Goal: Task Accomplishment & Management: Manage account settings

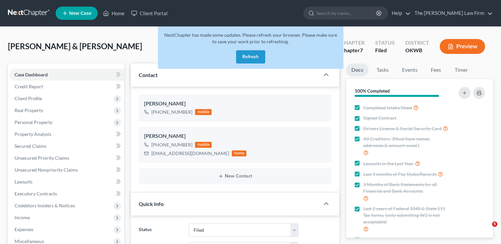
select select "2"
click at [18, 14] on link at bounding box center [29, 13] width 42 height 12
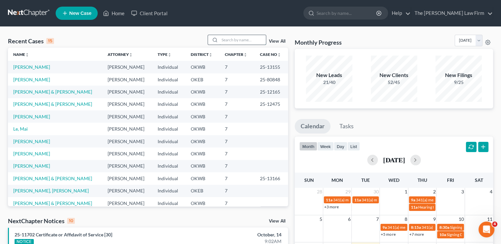
click at [237, 40] on input "search" at bounding box center [242, 40] width 46 height 10
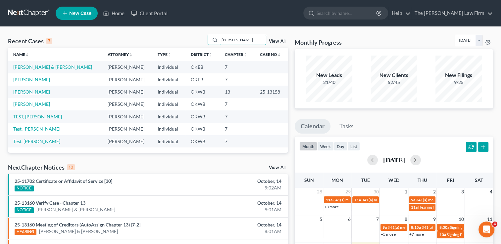
type input "carole"
click at [26, 92] on link "[PERSON_NAME]" at bounding box center [31, 92] width 37 height 6
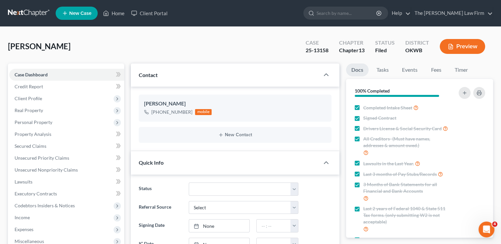
scroll to position [50, 0]
click at [405, 70] on link "Events" at bounding box center [410, 70] width 26 height 13
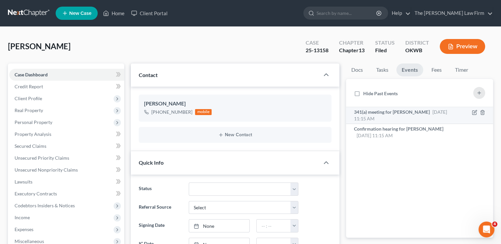
click at [385, 112] on span "341(a) meeting for Carole Dolchok" at bounding box center [392, 112] width 76 height 6
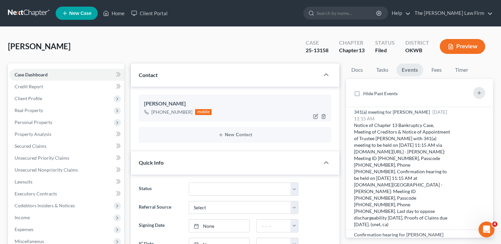
drag, startPoint x: 154, startPoint y: 112, endPoint x: 189, endPoint y: 114, distance: 35.2
click at [189, 114] on div "+1 (405) 695-3157" at bounding box center [171, 112] width 41 height 7
drag, startPoint x: 189, startPoint y: 114, endPoint x: 178, endPoint y: 112, distance: 11.2
copy div "1 (405) 695-3157"
click at [248, 42] on div "Dolchok, Carole Upgraded Case 25-13158 Chapter Chapter 13 Status Filed District…" at bounding box center [250, 49] width 485 height 29
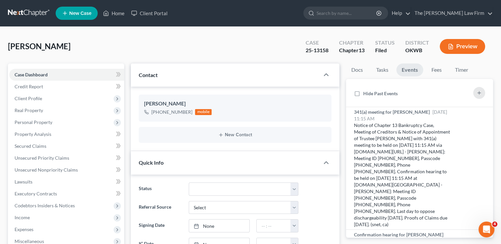
click at [30, 14] on link at bounding box center [29, 13] width 42 height 12
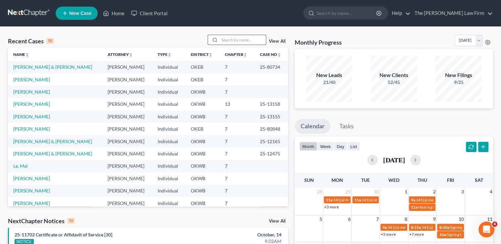
click at [236, 41] on input "search" at bounding box center [242, 40] width 46 height 10
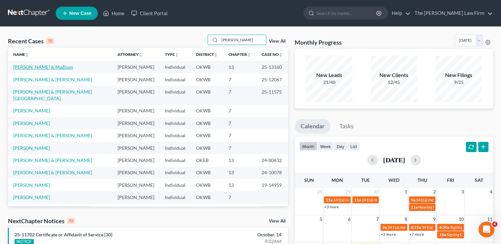
type input "williams"
click at [48, 67] on link "[PERSON_NAME] & Madison" at bounding box center [43, 67] width 60 height 6
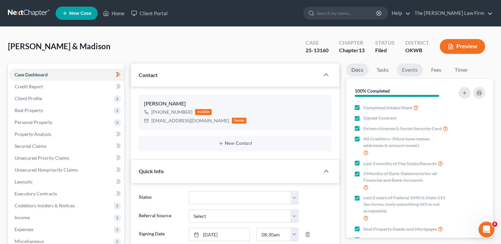
click at [412, 71] on link "Events" at bounding box center [410, 70] width 26 height 13
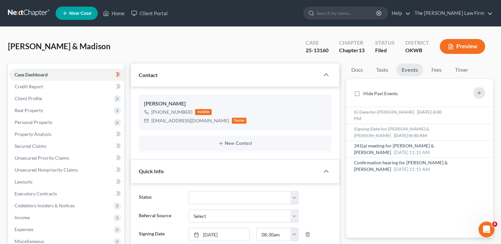
scroll to position [170, 0]
drag, startPoint x: 151, startPoint y: 121, endPoint x: 214, endPoint y: 124, distance: 62.6
click at [214, 124] on div "[EMAIL_ADDRESS][DOMAIN_NAME]" at bounding box center [190, 121] width 78 height 7
drag, startPoint x: 200, startPoint y: 123, endPoint x: 195, endPoint y: 120, distance: 5.7
copy div "kevinwilliams1813@icloud.com"
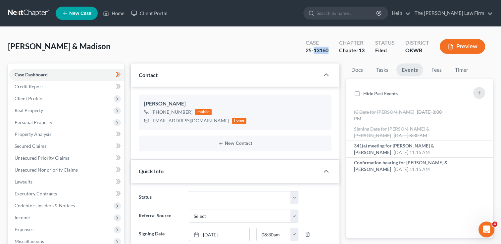
drag, startPoint x: 313, startPoint y: 52, endPoint x: 328, endPoint y: 53, distance: 14.3
click at [328, 53] on div "25-13160" at bounding box center [317, 51] width 23 height 8
drag, startPoint x: 328, startPoint y: 53, endPoint x: 320, endPoint y: 50, distance: 7.9
copy div "13160"
click at [410, 150] on span "[DATE] 11:15 AM" at bounding box center [412, 153] width 36 height 6
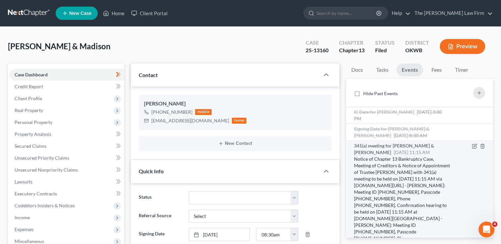
scroll to position [33, 0]
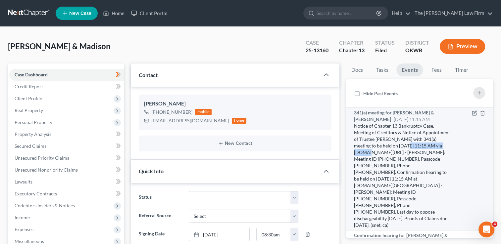
drag, startPoint x: 354, startPoint y: 152, endPoint x: 404, endPoint y: 153, distance: 50.7
click at [404, 153] on div "341(a) meeting for Kevin Williams & Madison Williams Nov 20, 2025 11:15 AM Noti…" at bounding box center [402, 169] width 103 height 119
drag, startPoint x: 404, startPoint y: 153, endPoint x: 396, endPoint y: 151, distance: 8.4
copy div "11/20/2025 at 11:15 AM"
drag, startPoint x: 401, startPoint y: 158, endPoint x: 429, endPoint y: 159, distance: 27.5
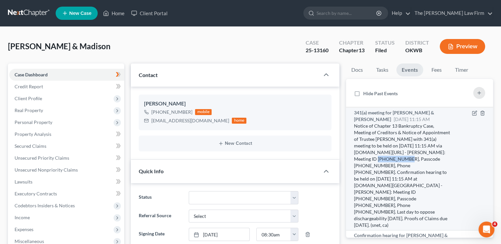
click at [429, 159] on div "Notice of Chapter 13 Bankruptcy Case, Meeting of Creditors & Notice of Appointm…" at bounding box center [402, 176] width 97 height 106
copy div "524 938 2419"
drag, startPoint x: 373, startPoint y: 165, endPoint x: 400, endPoint y: 165, distance: 26.2
click at [400, 165] on div "Notice of Chapter 13 Bankruptcy Case, Meeting of Creditors & Notice of Appointm…" at bounding box center [402, 176] width 97 height 106
drag, startPoint x: 400, startPoint y: 165, endPoint x: 392, endPoint y: 165, distance: 7.6
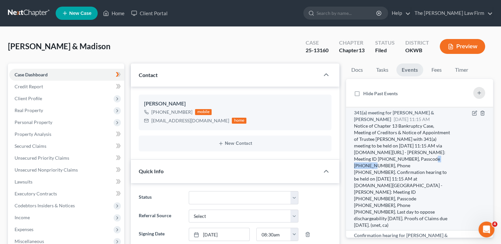
copy div "1283125580"
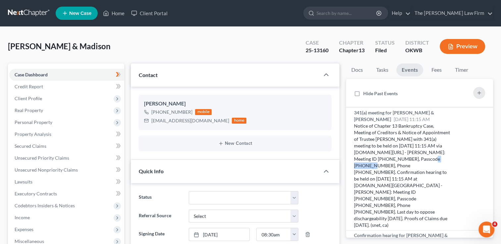
click at [32, 10] on link at bounding box center [29, 13] width 42 height 12
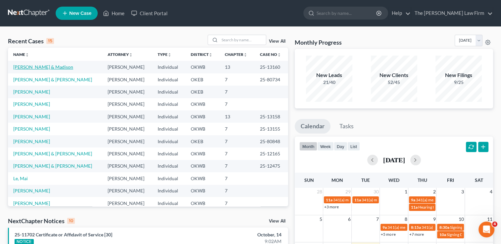
click at [37, 65] on link "[PERSON_NAME] & Madison" at bounding box center [43, 67] width 60 height 6
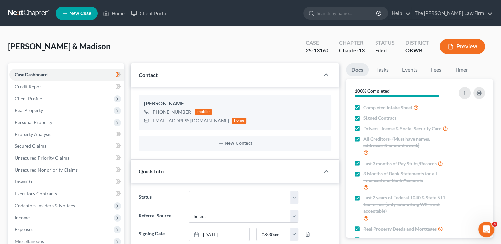
scroll to position [170, 0]
click at [410, 71] on link "Events" at bounding box center [410, 70] width 26 height 13
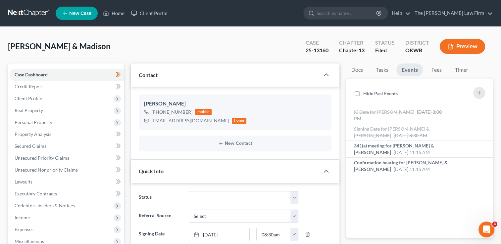
click at [36, 11] on link at bounding box center [29, 13] width 42 height 12
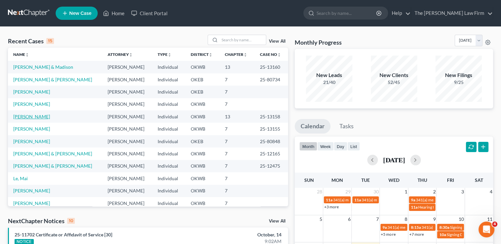
click at [33, 117] on link "[PERSON_NAME]" at bounding box center [31, 117] width 37 height 6
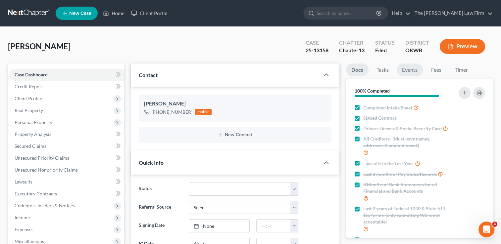
scroll to position [50, 0]
click at [412, 68] on link "Events" at bounding box center [410, 70] width 26 height 13
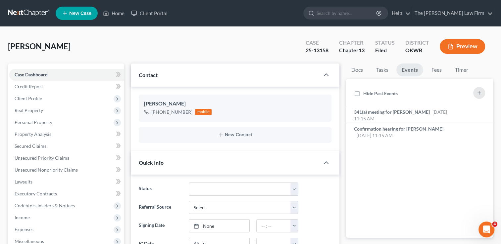
click at [19, 14] on link at bounding box center [29, 13] width 42 height 12
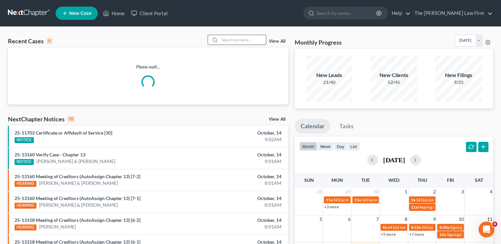
click at [232, 40] on input "search" at bounding box center [242, 40] width 46 height 10
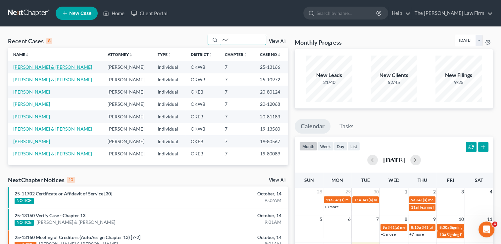
type input "lewi"
click at [34, 66] on link "[PERSON_NAME] & [PERSON_NAME]" at bounding box center [52, 67] width 79 height 6
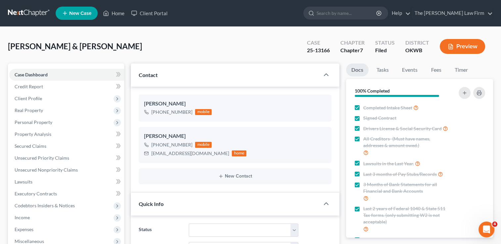
scroll to position [272, 0]
click at [409, 67] on link "Events" at bounding box center [410, 70] width 26 height 13
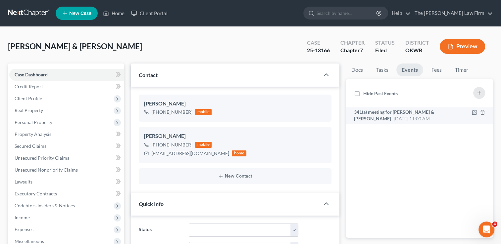
click at [416, 113] on span "341(a) meeting for Darren Lewis & Jenifer Lewis" at bounding box center [394, 115] width 80 height 12
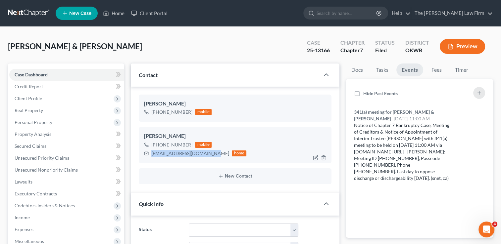
drag, startPoint x: 151, startPoint y: 153, endPoint x: 208, endPoint y: 156, distance: 57.0
click at [208, 156] on div "lewisfamily0510@gmail.com" at bounding box center [190, 153] width 78 height 7
drag, startPoint x: 208, startPoint y: 156, endPoint x: 189, endPoint y: 154, distance: 19.0
copy div "lewisfamily0510@gmail.com"
drag, startPoint x: 316, startPoint y: 50, endPoint x: 332, endPoint y: 51, distance: 15.3
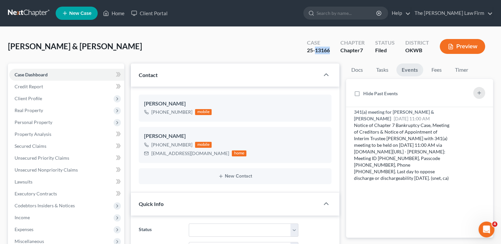
click at [332, 51] on div "Case 25-13166" at bounding box center [318, 47] width 33 height 20
drag, startPoint x: 332, startPoint y: 51, endPoint x: 323, endPoint y: 50, distance: 8.7
copy div "13166"
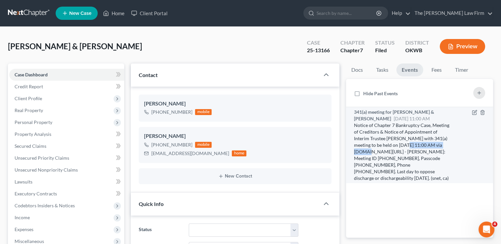
drag, startPoint x: 398, startPoint y: 145, endPoint x: 449, endPoint y: 148, distance: 51.1
click at [449, 148] on div "Notice of Chapter 7 Bankruptcy Case, Meeting of Creditors & Notice of Appointme…" at bounding box center [402, 152] width 97 height 60
drag, startPoint x: 449, startPoint y: 148, endPoint x: 420, endPoint y: 144, distance: 29.4
copy div "11/12/2025 at 11:00 AM"
drag, startPoint x: 429, startPoint y: 153, endPoint x: 364, endPoint y: 160, distance: 64.9
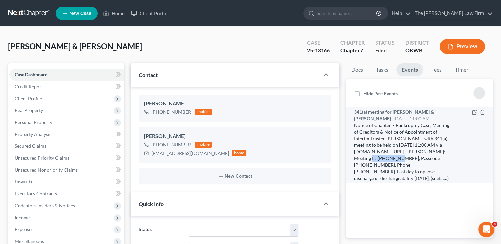
click at [364, 160] on div "Notice of Chapter 7 Bankruptcy Case, Meeting of Creditors & Notice of Appointme…" at bounding box center [402, 152] width 97 height 60
drag, startPoint x: 364, startPoint y: 160, endPoint x: 358, endPoint y: 158, distance: 6.1
copy div "607 676 7563"
drag, startPoint x: 386, startPoint y: 158, endPoint x: 412, endPoint y: 160, distance: 26.6
click at [412, 160] on div "Notice of Chapter 7 Bankruptcy Case, Meeting of Creditors & Notice of Appointme…" at bounding box center [402, 152] width 97 height 60
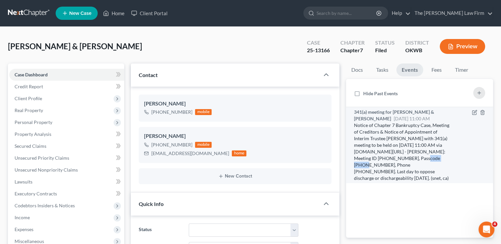
drag, startPoint x: 412, startPoint y: 160, endPoint x: 401, endPoint y: 159, distance: 11.7
copy div "4435397827"
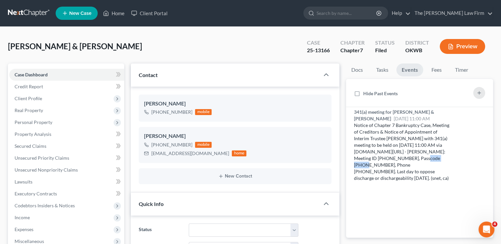
click at [27, 11] on link at bounding box center [29, 13] width 42 height 12
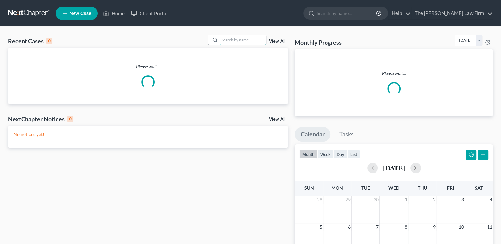
click at [245, 39] on input "search" at bounding box center [242, 40] width 46 height 10
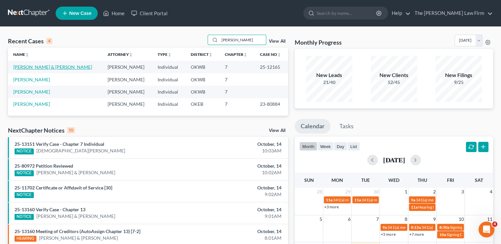
type input "[PERSON_NAME]"
click at [41, 67] on link "[PERSON_NAME] & [PERSON_NAME]" at bounding box center [52, 67] width 79 height 6
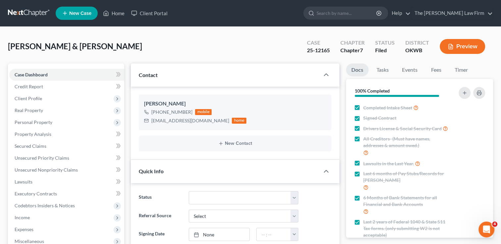
scroll to position [916, 0]
click at [35, 144] on span "Secured Claims" at bounding box center [31, 146] width 32 height 6
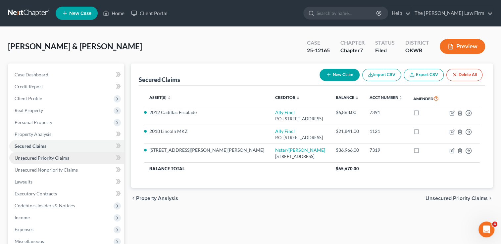
scroll to position [107, 0]
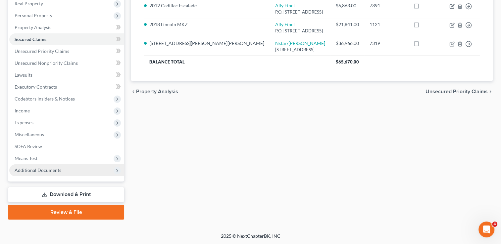
click at [41, 169] on span "Additional Documents" at bounding box center [38, 170] width 47 height 6
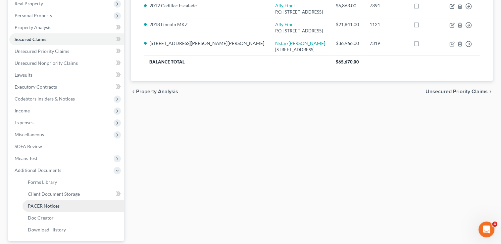
click at [44, 206] on span "PACER Notices" at bounding box center [44, 206] width 32 height 6
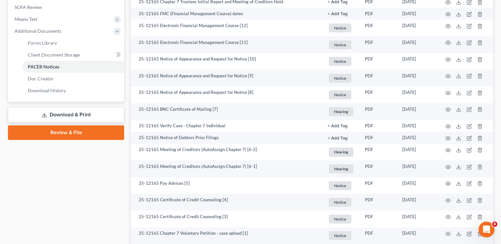
scroll to position [298, 0]
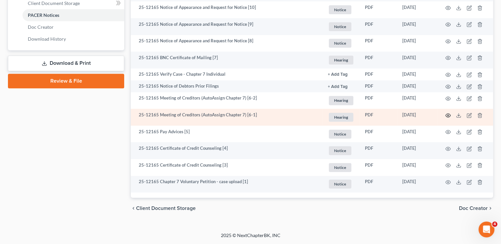
click at [449, 113] on icon "button" at bounding box center [447, 115] width 5 height 5
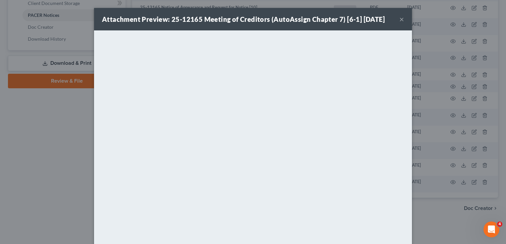
click at [400, 19] on button "×" at bounding box center [401, 19] width 5 height 8
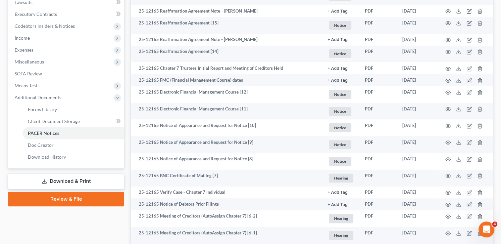
scroll to position [0, 0]
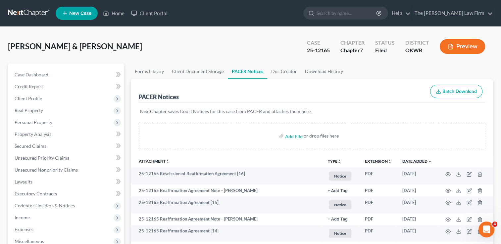
click at [29, 10] on link at bounding box center [29, 13] width 42 height 12
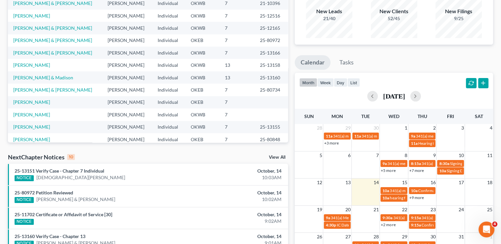
scroll to position [99, 0]
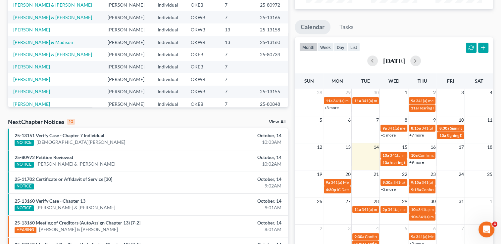
click at [277, 120] on link "View All" at bounding box center [277, 122] width 17 height 5
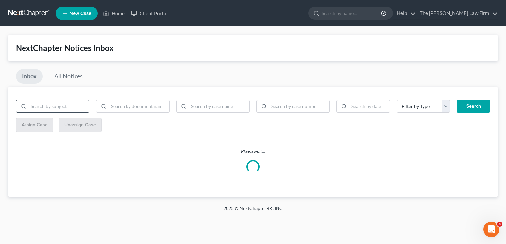
click at [49, 108] on input "search" at bounding box center [58, 106] width 61 height 13
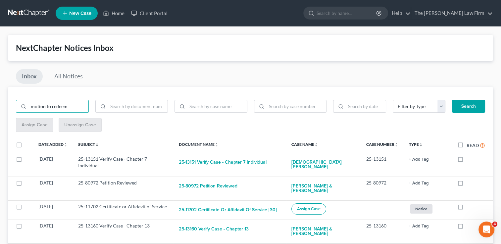
type input "motion to redeem"
click at [465, 107] on button "Search" at bounding box center [468, 106] width 33 height 13
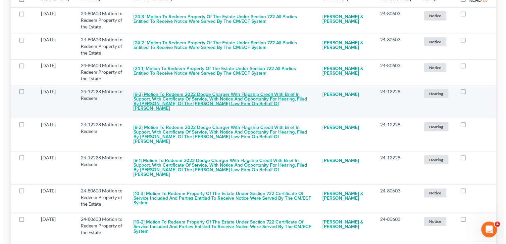
scroll to position [166, 0]
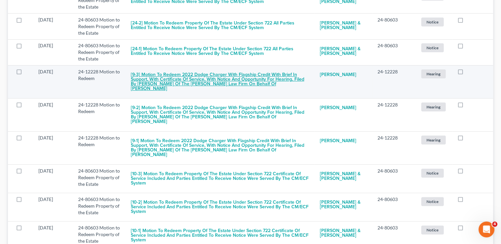
click at [228, 85] on button "[9-3] Motion to Redeem 2022 Dodge Charger with Flagship Credit With Brief in Su…" at bounding box center [220, 82] width 179 height 27
checkbox input "true"
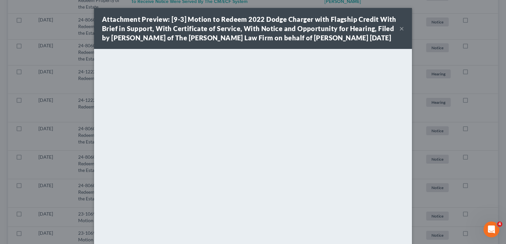
click at [399, 28] on button "×" at bounding box center [401, 28] width 5 height 8
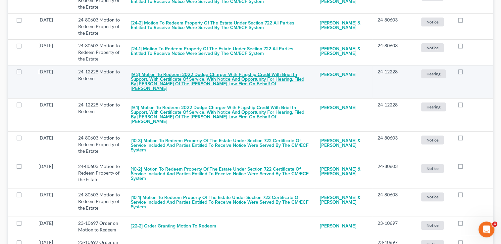
click at [180, 87] on button "[9-2] Motion to Redeem 2022 Dodge Charger with Flagship Credit With Brief in Su…" at bounding box center [220, 82] width 179 height 27
checkbox input "true"
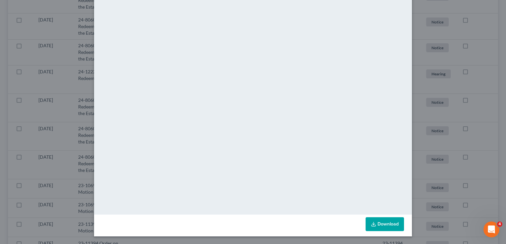
scroll to position [0, 0]
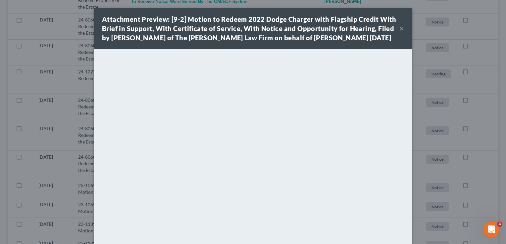
click at [399, 27] on button "×" at bounding box center [401, 28] width 5 height 8
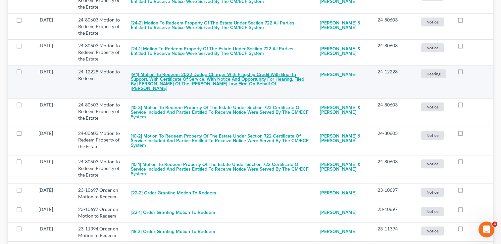
click at [203, 84] on button "[9-1] Motion to Redeem 2022 Dodge Charger with Flagship Credit With Brief in Su…" at bounding box center [220, 82] width 179 height 27
checkbox input "true"
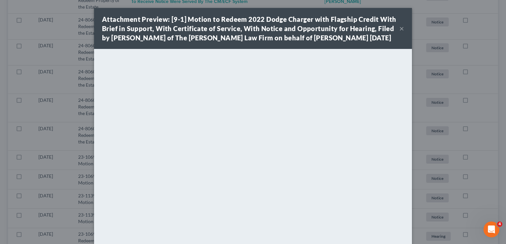
click at [399, 29] on button "×" at bounding box center [401, 28] width 5 height 8
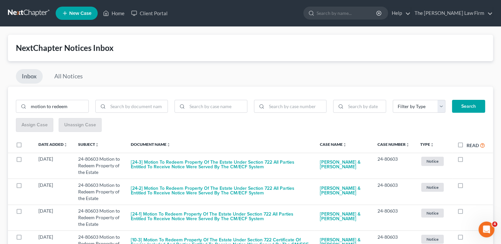
click at [23, 9] on link at bounding box center [29, 13] width 42 height 12
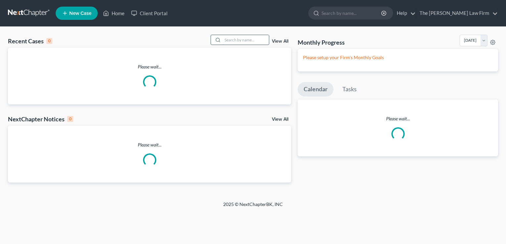
click at [242, 40] on input "search" at bounding box center [245, 40] width 46 height 10
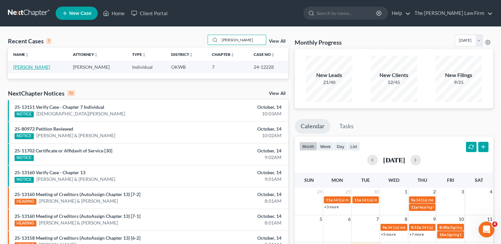
type input "[PERSON_NAME]"
click at [22, 67] on link "[PERSON_NAME]" at bounding box center [31, 67] width 37 height 6
select select "6"
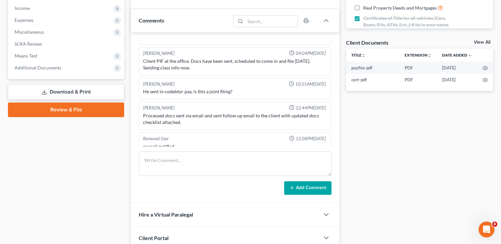
scroll to position [166, 0]
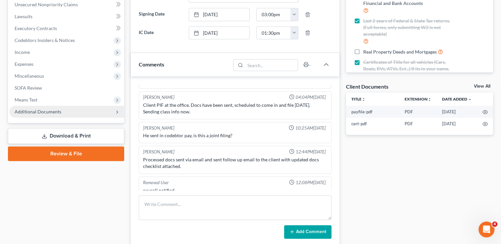
click at [28, 112] on span "Additional Documents" at bounding box center [38, 112] width 47 height 6
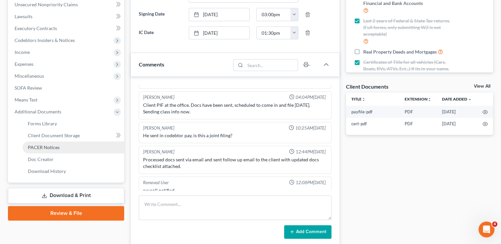
click at [58, 149] on span "PACER Notices" at bounding box center [44, 148] width 32 height 6
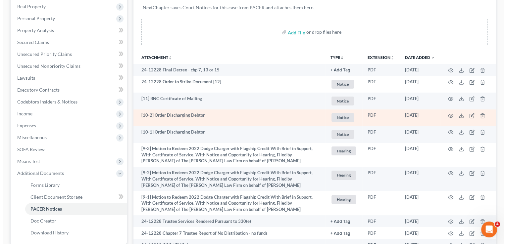
scroll to position [132, 0]
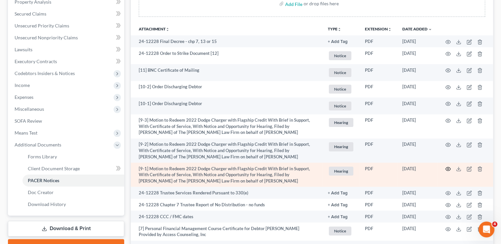
click at [448, 168] on circle "button" at bounding box center [447, 168] width 1 height 1
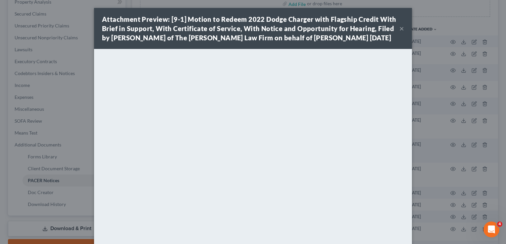
click at [400, 30] on button "×" at bounding box center [401, 28] width 5 height 8
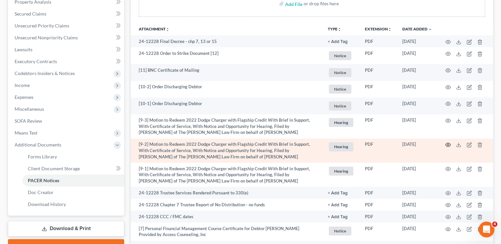
click at [447, 145] on icon "button" at bounding box center [447, 144] width 5 height 5
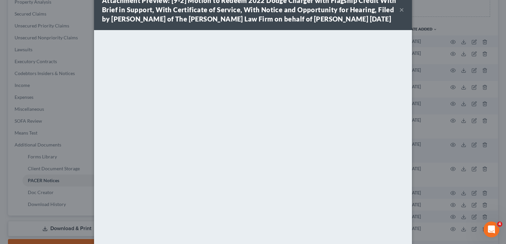
scroll to position [0, 0]
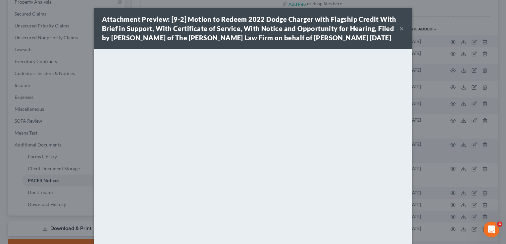
click at [399, 29] on button "×" at bounding box center [401, 28] width 5 height 8
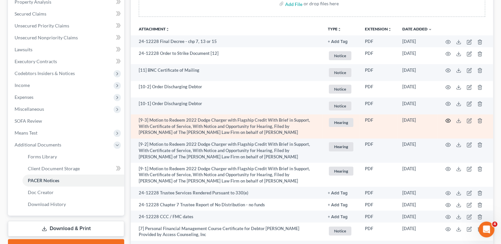
click at [446, 122] on icon "button" at bounding box center [448, 121] width 5 height 4
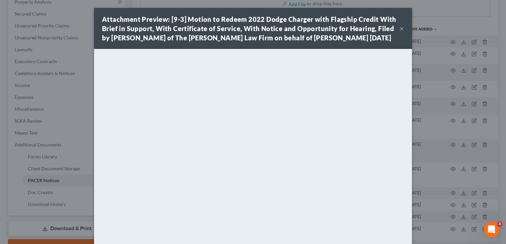
click at [399, 28] on button "×" at bounding box center [401, 28] width 5 height 8
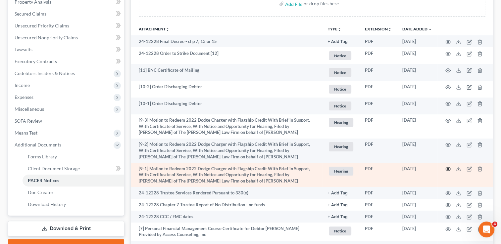
click at [448, 170] on icon "button" at bounding box center [447, 169] width 5 height 5
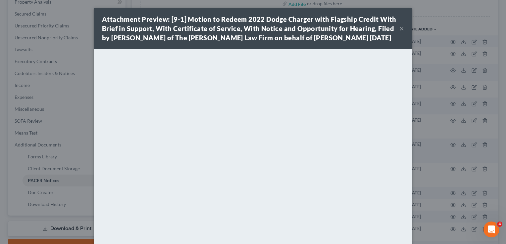
select select "6"
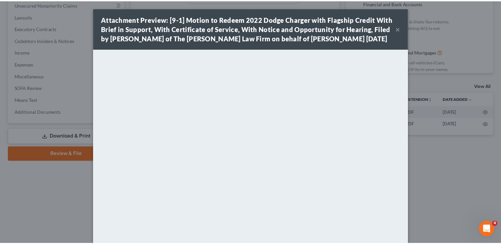
scroll to position [78, 0]
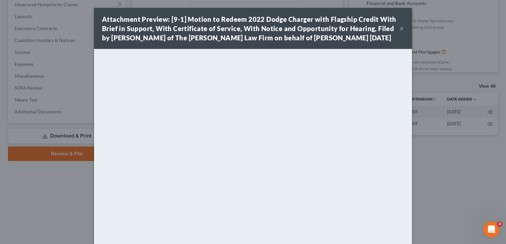
click at [399, 27] on button "×" at bounding box center [401, 28] width 5 height 8
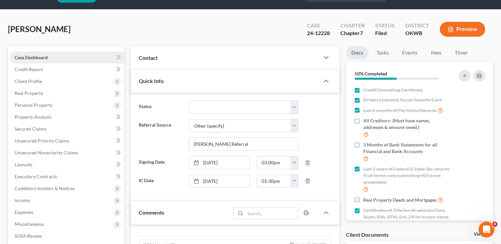
scroll to position [0, 0]
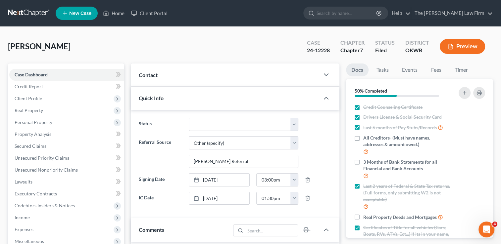
click at [32, 10] on link at bounding box center [29, 13] width 42 height 12
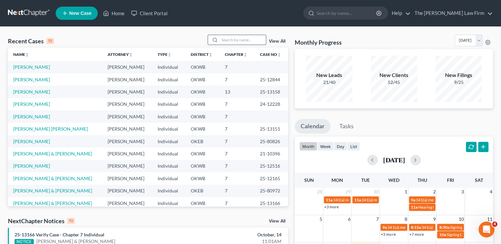
click at [231, 39] on input "search" at bounding box center [242, 40] width 46 height 10
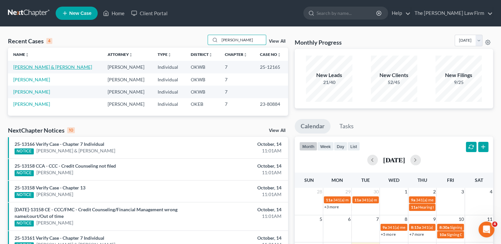
type input "watts"
click at [37, 68] on link "[PERSON_NAME] & [PERSON_NAME]" at bounding box center [52, 67] width 79 height 6
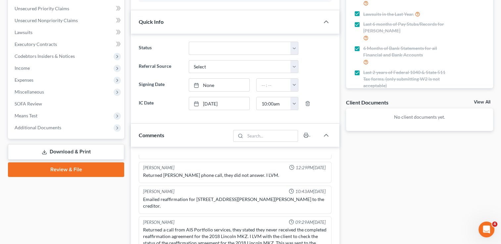
scroll to position [132, 0]
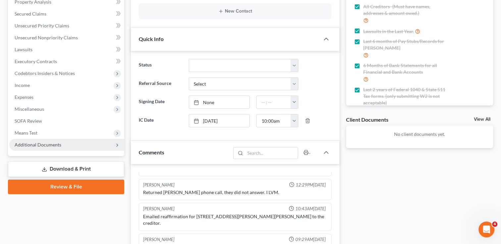
click at [40, 144] on span "Additional Documents" at bounding box center [38, 145] width 47 height 6
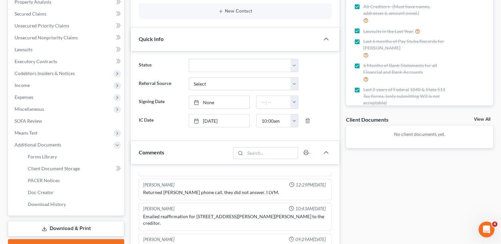
scroll to position [0, 0]
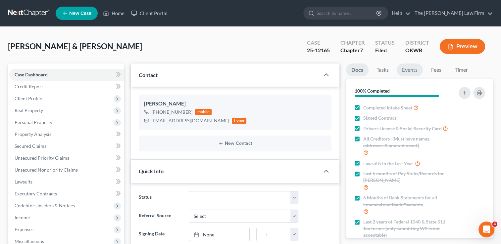
click at [413, 71] on link "Events" at bounding box center [410, 70] width 26 height 13
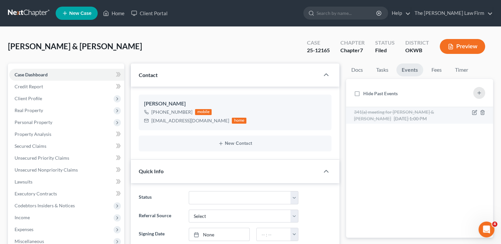
click at [394, 116] on span "Aug 13, 2025 1:00 PM" at bounding box center [410, 119] width 33 height 6
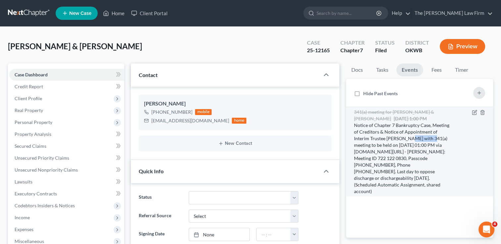
drag, startPoint x: 405, startPoint y: 137, endPoint x: 426, endPoint y: 139, distance: 20.9
click at [426, 139] on div "Notice of Chapter 7 Bankruptcy Case, Meeting of Creditors & Notice of Appointme…" at bounding box center [402, 158] width 97 height 73
drag, startPoint x: 426, startPoint y: 139, endPoint x: 418, endPoint y: 137, distance: 8.5
copy div "Stephen J."
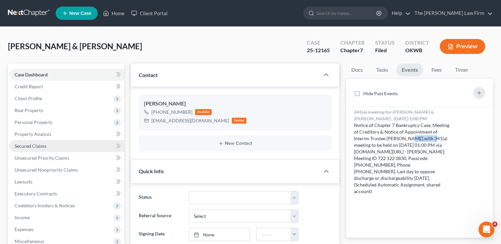
click at [44, 145] on span "Secured Claims" at bounding box center [31, 146] width 32 height 6
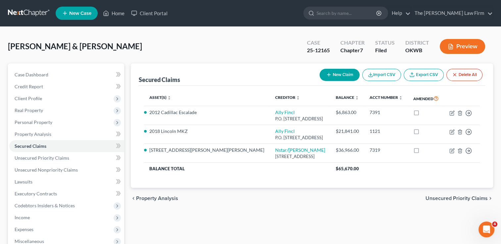
click at [26, 10] on link at bounding box center [29, 13] width 42 height 12
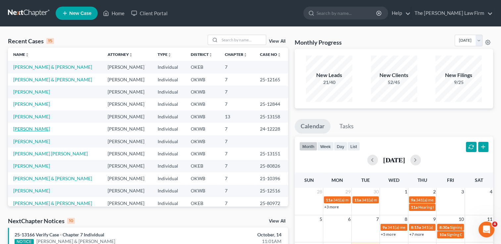
click at [29, 131] on link "[PERSON_NAME]" at bounding box center [31, 129] width 37 height 6
select select "6"
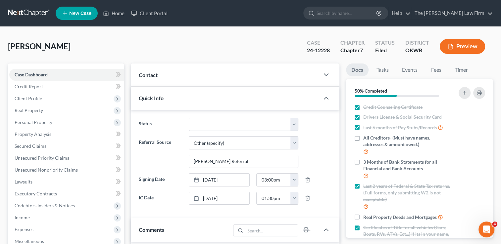
scroll to position [199, 0]
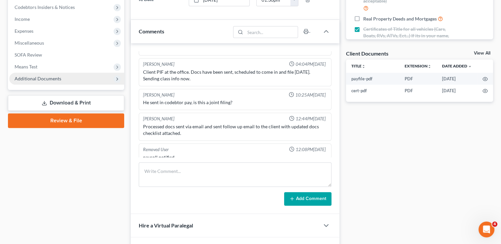
click at [45, 77] on span "Additional Documents" at bounding box center [38, 79] width 47 height 6
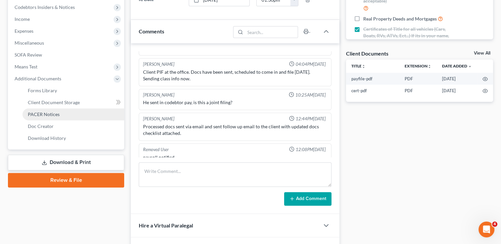
click at [52, 113] on span "PACER Notices" at bounding box center [44, 115] width 32 height 6
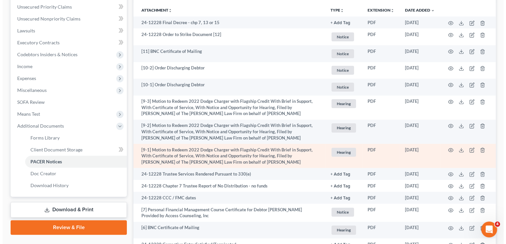
scroll to position [166, 0]
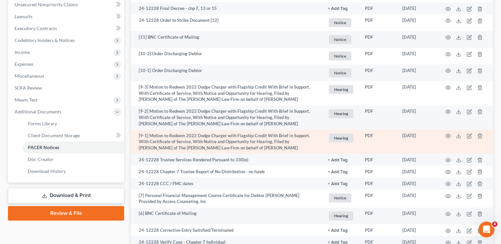
click at [266, 139] on td "[9-1] Motion to Redeem 2022 Dodge Charger with Flagship Credit With Brief in Su…" at bounding box center [227, 142] width 192 height 24
click at [447, 135] on circle "button" at bounding box center [447, 135] width 1 height 1
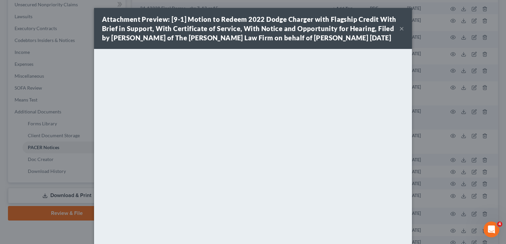
click at [400, 30] on button "×" at bounding box center [401, 28] width 5 height 8
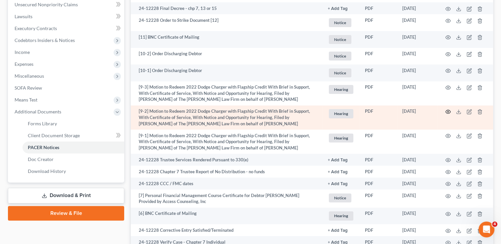
click at [447, 113] on icon "button" at bounding box center [448, 112] width 5 height 4
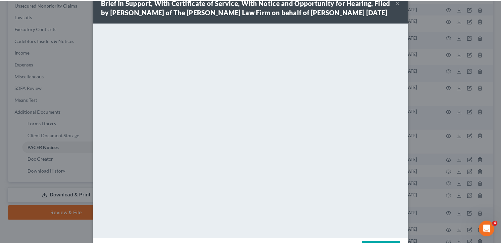
scroll to position [0, 0]
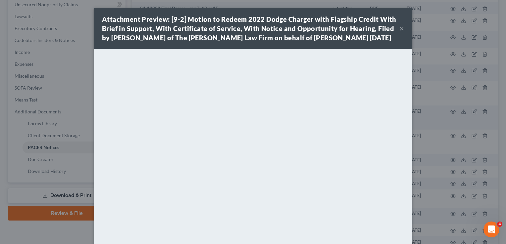
click at [399, 28] on button "×" at bounding box center [401, 28] width 5 height 8
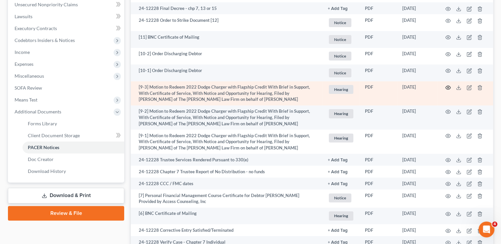
click at [448, 88] on circle "button" at bounding box center [447, 87] width 1 height 1
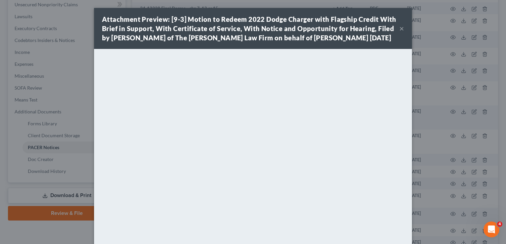
click at [400, 28] on button "×" at bounding box center [401, 28] width 5 height 8
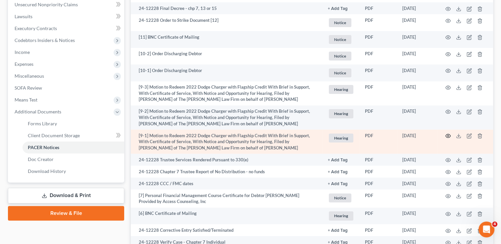
click at [448, 135] on circle "button" at bounding box center [447, 135] width 1 height 1
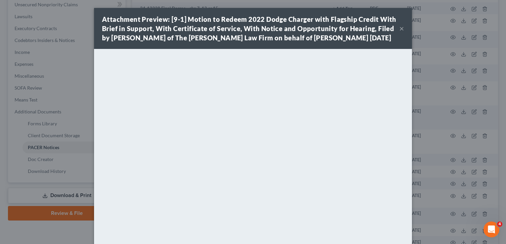
click at [399, 29] on button "×" at bounding box center [401, 28] width 5 height 8
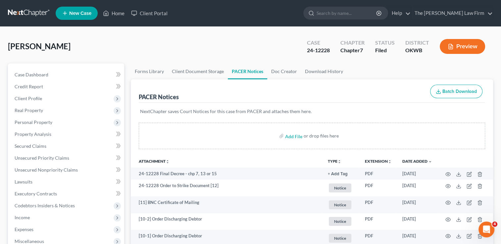
click at [34, 11] on link at bounding box center [29, 13] width 42 height 12
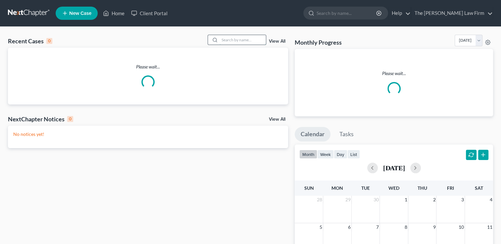
click at [234, 41] on input "search" at bounding box center [242, 40] width 46 height 10
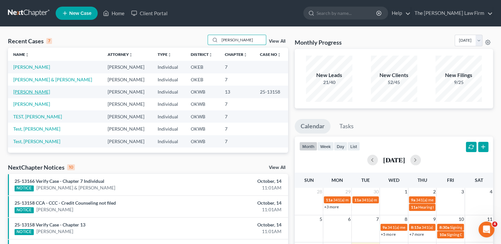
type input "[PERSON_NAME]"
click at [30, 92] on link "[PERSON_NAME]" at bounding box center [31, 92] width 37 height 6
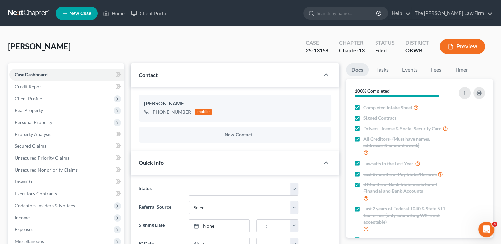
scroll to position [50, 0]
click at [37, 99] on span "Client Profile" at bounding box center [28, 99] width 27 height 6
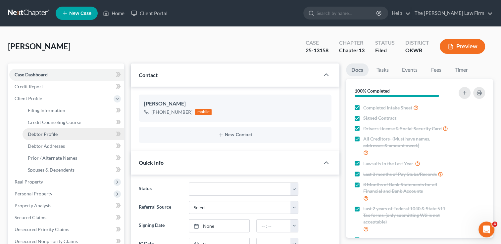
click at [44, 135] on span "Debtor Profile" at bounding box center [43, 134] width 30 height 6
select select "0"
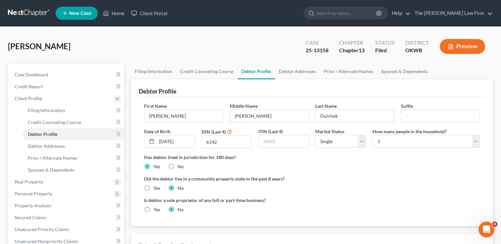
click at [20, 12] on link at bounding box center [29, 13] width 42 height 12
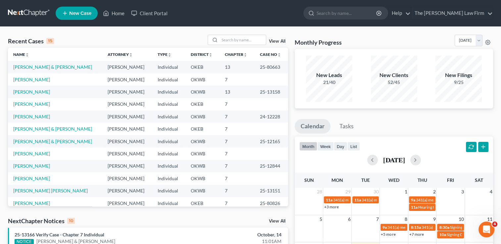
click at [31, 13] on link at bounding box center [29, 13] width 42 height 12
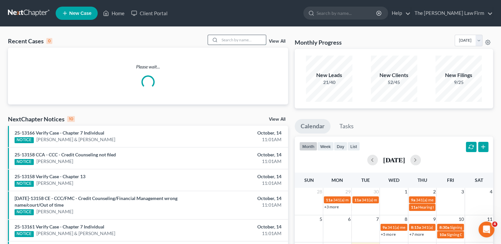
click at [238, 39] on input "search" at bounding box center [242, 40] width 46 height 10
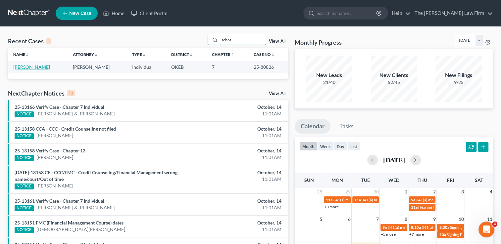
type input "schot"
click at [23, 68] on link "[PERSON_NAME]" at bounding box center [31, 67] width 37 height 6
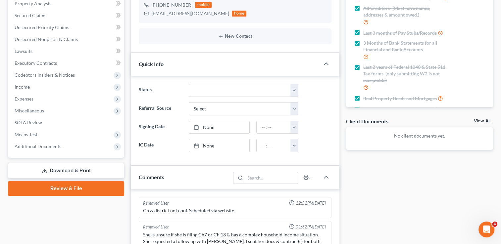
scroll to position [132, 0]
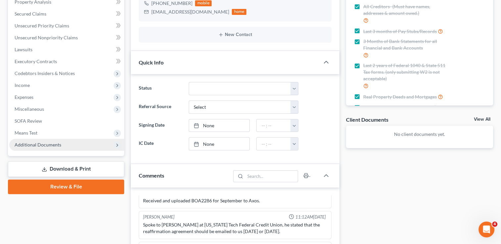
click at [36, 144] on span "Additional Documents" at bounding box center [38, 145] width 47 height 6
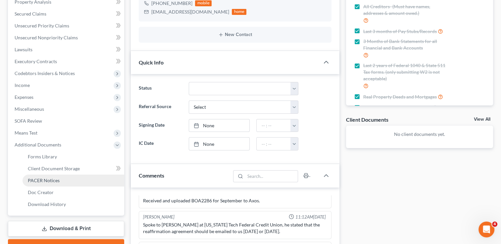
click at [44, 178] on span "PACER Notices" at bounding box center [44, 181] width 32 height 6
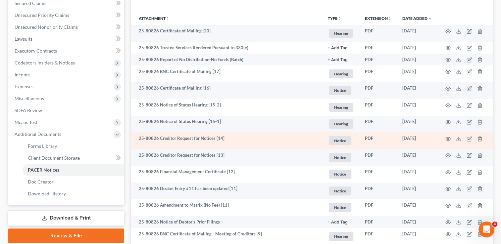
scroll to position [139, 0]
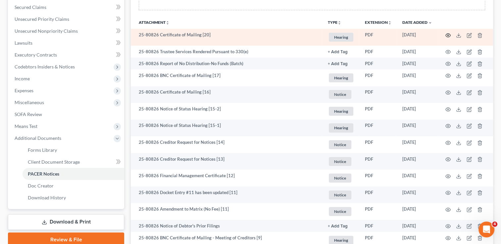
click at [449, 35] on circle "button" at bounding box center [447, 35] width 1 height 1
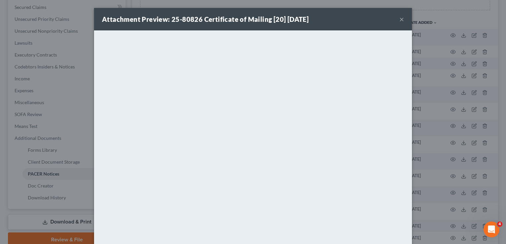
click at [399, 21] on button "×" at bounding box center [401, 19] width 5 height 8
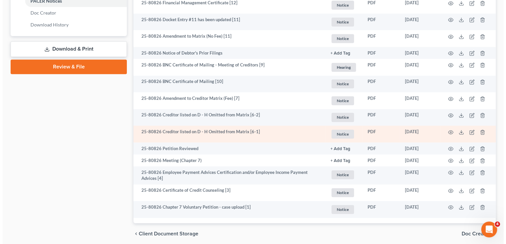
scroll to position [338, 0]
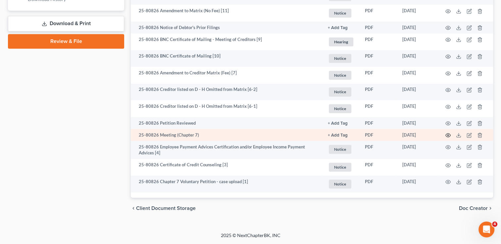
click at [447, 136] on circle "button" at bounding box center [447, 135] width 1 height 1
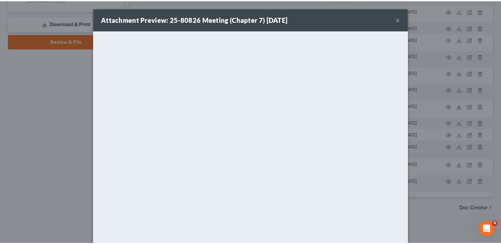
scroll to position [0, 0]
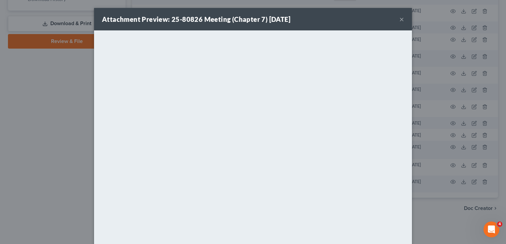
click at [399, 18] on button "×" at bounding box center [401, 19] width 5 height 8
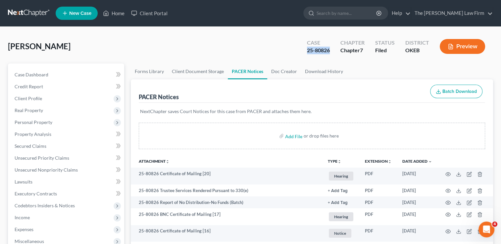
drag, startPoint x: 308, startPoint y: 50, endPoint x: 332, endPoint y: 51, distance: 24.2
click at [332, 51] on div "Case 25-80826" at bounding box center [318, 47] width 33 height 20
drag, startPoint x: 332, startPoint y: 51, endPoint x: 321, endPoint y: 52, distance: 11.3
copy div "25-80826"
click at [39, 13] on link at bounding box center [29, 13] width 42 height 12
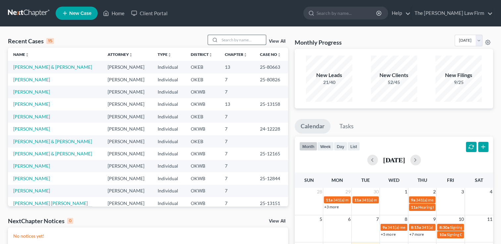
click at [240, 38] on input "search" at bounding box center [242, 40] width 46 height 10
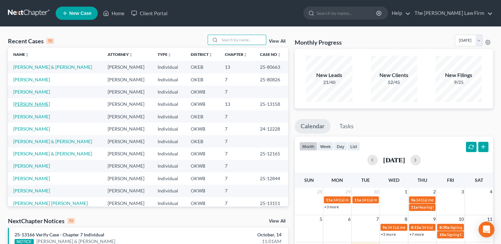
click at [20, 105] on link "[PERSON_NAME]" at bounding box center [31, 104] width 37 height 6
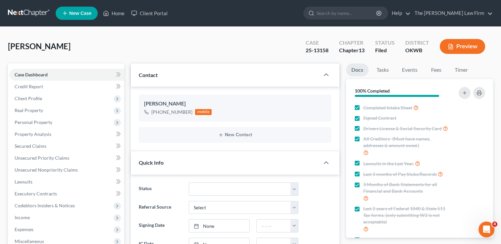
scroll to position [50, 0]
drag, startPoint x: 304, startPoint y: 50, endPoint x: 328, endPoint y: 52, distance: 24.2
click at [328, 52] on div "Case 25-13158" at bounding box center [316, 47] width 33 height 20
drag, startPoint x: 328, startPoint y: 52, endPoint x: 319, endPoint y: 51, distance: 9.0
copy div "25-13158"
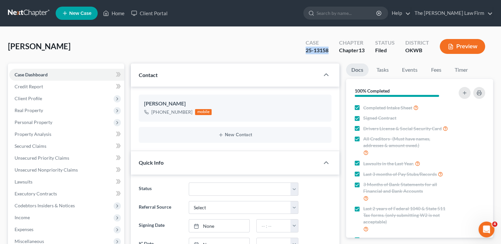
click at [31, 13] on link at bounding box center [29, 13] width 42 height 12
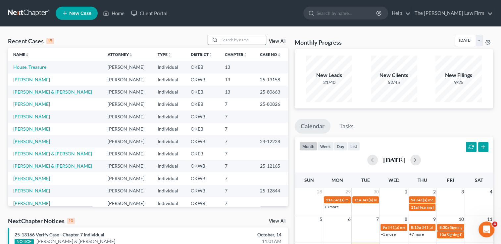
click at [231, 39] on input "search" at bounding box center [242, 40] width 46 height 10
click at [27, 106] on link "[PERSON_NAME]" at bounding box center [31, 104] width 37 height 6
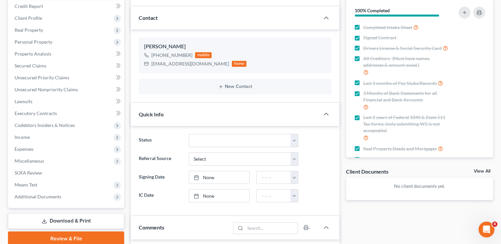
scroll to position [132, 0]
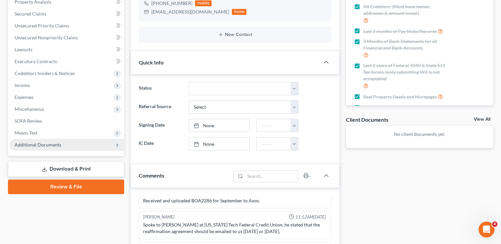
click at [45, 146] on span "Additional Documents" at bounding box center [38, 145] width 47 height 6
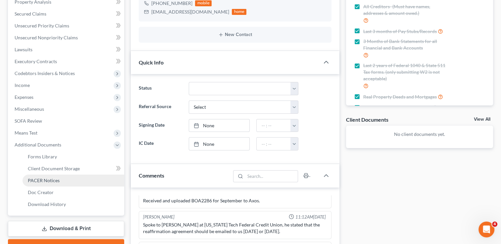
click at [55, 181] on span "PACER Notices" at bounding box center [44, 181] width 32 height 6
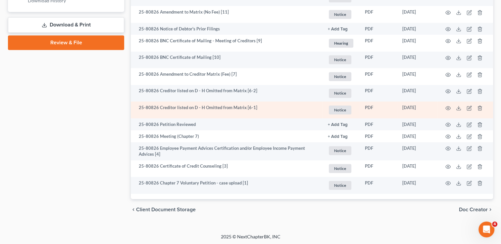
scroll to position [338, 0]
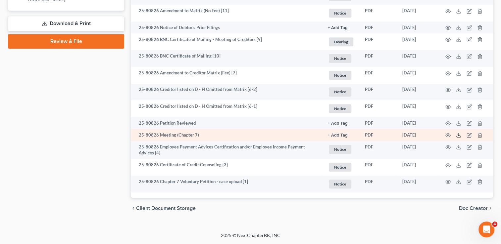
click at [458, 136] on line at bounding box center [458, 134] width 0 height 3
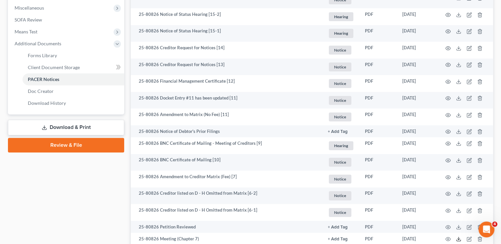
scroll to position [0, 0]
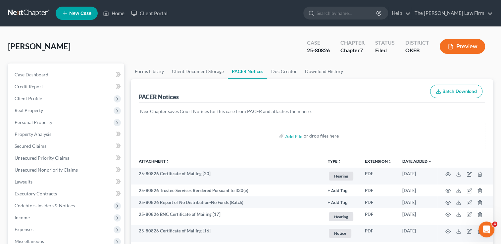
click at [34, 9] on link at bounding box center [29, 13] width 42 height 12
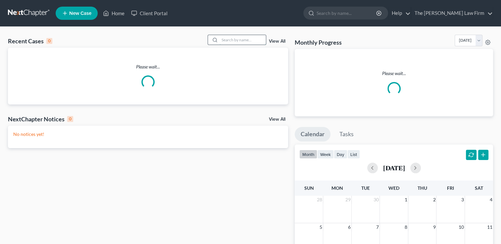
click at [243, 38] on input "search" at bounding box center [242, 40] width 46 height 10
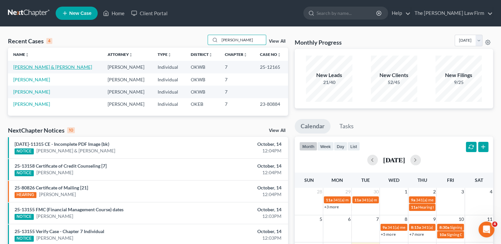
type input "watts"
click at [42, 69] on link "[PERSON_NAME] & [PERSON_NAME]" at bounding box center [52, 67] width 79 height 6
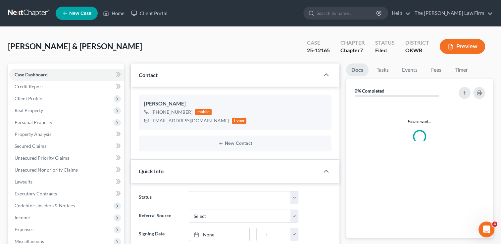
scroll to position [916, 0]
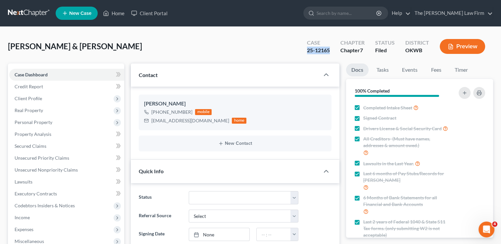
drag, startPoint x: 306, startPoint y: 51, endPoint x: 330, endPoint y: 51, distance: 24.2
click at [330, 51] on div "Case 25-12165" at bounding box center [318, 47] width 33 height 20
drag, startPoint x: 325, startPoint y: 51, endPoint x: 320, endPoint y: 52, distance: 5.6
copy div "25-12165"
click at [28, 12] on link at bounding box center [29, 13] width 42 height 12
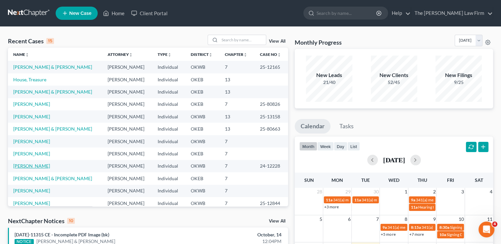
click at [26, 167] on link "[PERSON_NAME]" at bounding box center [31, 166] width 37 height 6
select select "6"
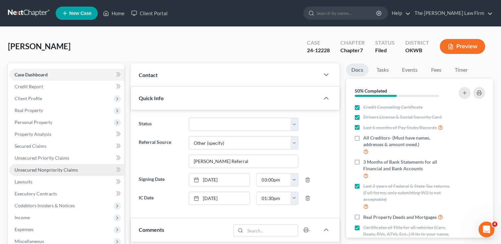
scroll to position [199, 0]
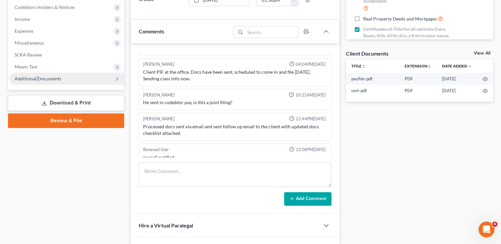
click at [36, 80] on span "Additional Documents" at bounding box center [38, 79] width 47 height 6
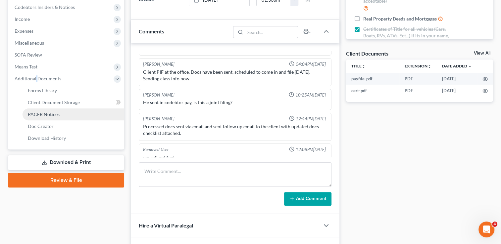
click at [54, 113] on span "PACER Notices" at bounding box center [44, 115] width 32 height 6
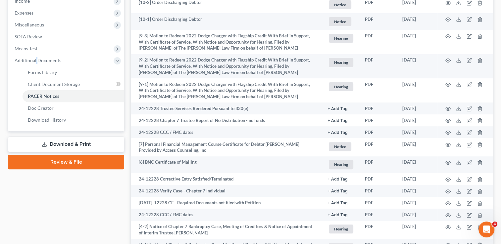
scroll to position [201, 0]
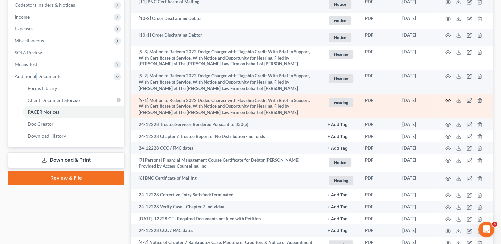
click at [448, 100] on icon "button" at bounding box center [447, 100] width 5 height 5
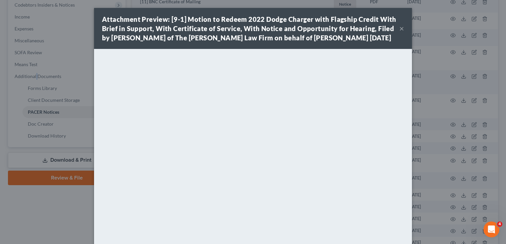
click at [399, 29] on button "×" at bounding box center [401, 28] width 5 height 8
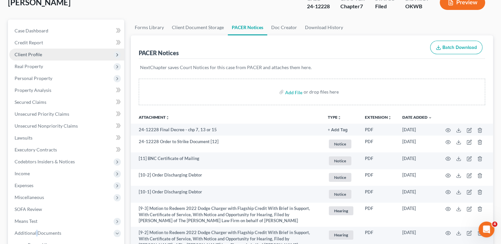
scroll to position [0, 0]
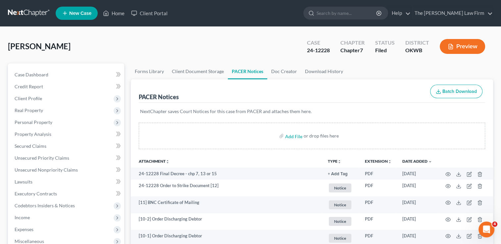
click at [30, 10] on link at bounding box center [29, 13] width 42 height 12
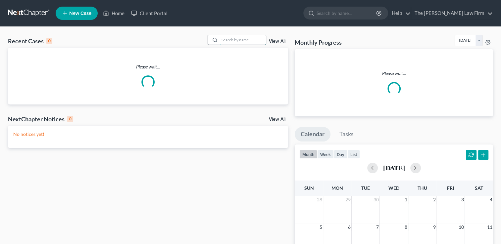
click at [242, 40] on input "search" at bounding box center [242, 40] width 46 height 10
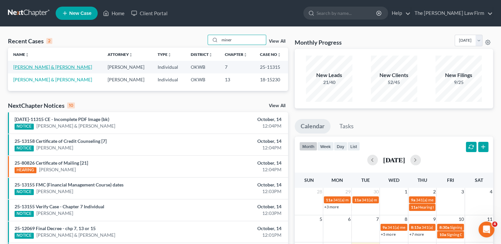
type input "miner"
click at [41, 67] on link "[PERSON_NAME] & [PERSON_NAME]" at bounding box center [52, 67] width 79 height 6
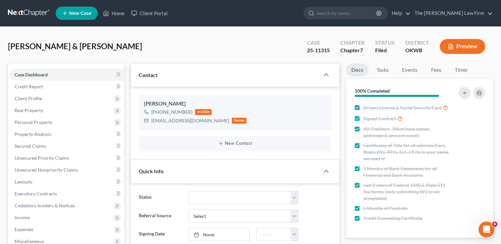
scroll to position [199, 0]
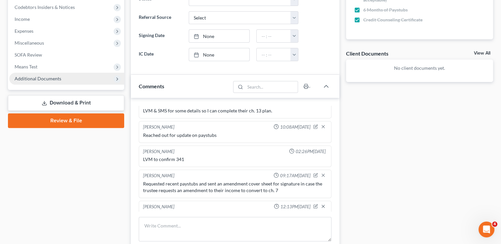
click at [36, 78] on span "Additional Documents" at bounding box center [38, 79] width 47 height 6
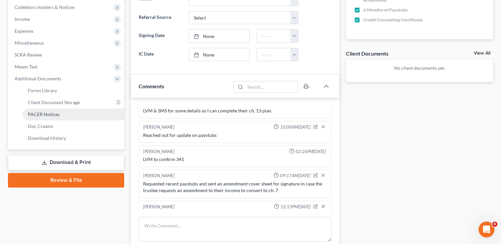
click at [52, 116] on span "PACER Notices" at bounding box center [44, 115] width 32 height 6
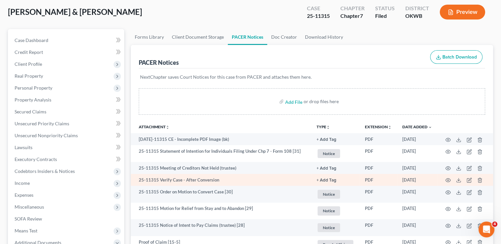
scroll to position [66, 0]
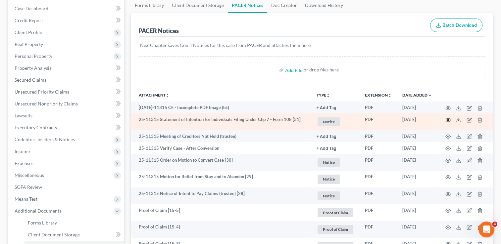
click at [448, 119] on icon "button" at bounding box center [447, 120] width 5 height 5
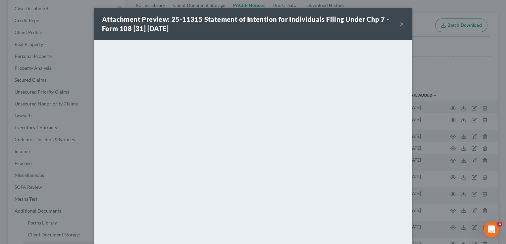
drag, startPoint x: 306, startPoint y: 27, endPoint x: 311, endPoint y: 29, distance: 5.8
click at [306, 27] on div "Attachment Preview: 25-11315 Statement of Intention for Individuals Filing Unde…" at bounding box center [250, 24] width 297 height 19
click at [399, 23] on button "×" at bounding box center [401, 24] width 5 height 8
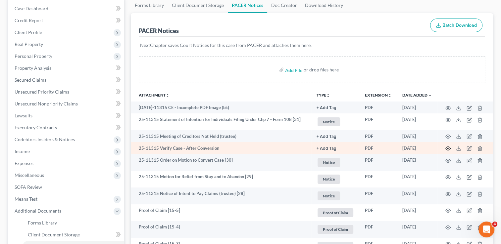
click at [448, 151] on icon "button" at bounding box center [447, 148] width 5 height 5
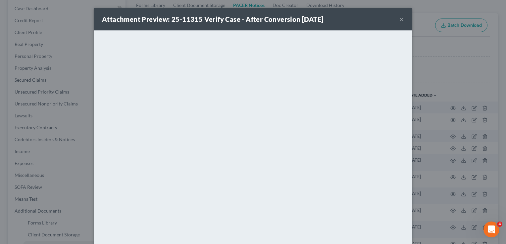
click at [400, 21] on button "×" at bounding box center [401, 19] width 5 height 8
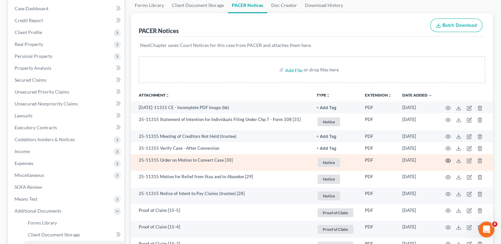
click at [448, 160] on icon "button" at bounding box center [447, 160] width 5 height 5
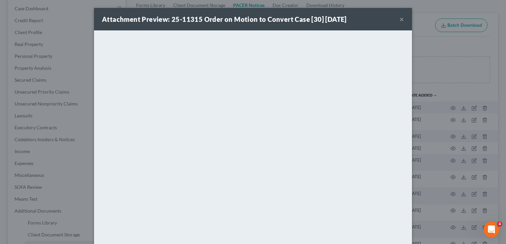
click at [399, 18] on button "×" at bounding box center [401, 19] width 5 height 8
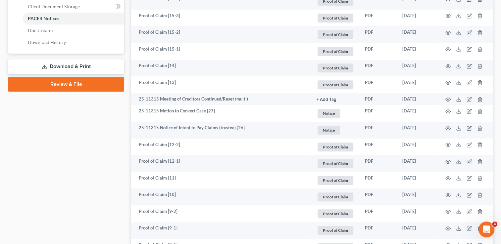
scroll to position [298, 0]
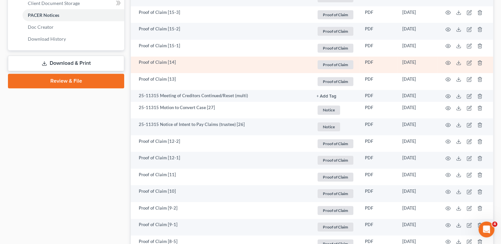
drag, startPoint x: 68, startPoint y: 61, endPoint x: 160, endPoint y: 68, distance: 92.3
click at [68, 61] on link "Download & Print" at bounding box center [66, 64] width 116 height 16
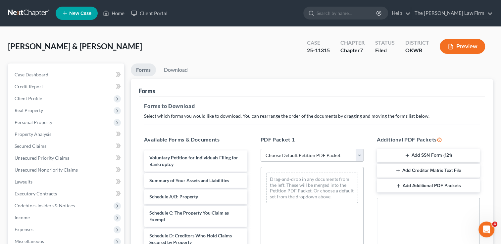
click at [306, 155] on select "Choose Default Petition PDF Packet Complete Bankruptcy Petition (all forms and …" at bounding box center [312, 155] width 103 height 13
select select "2"
click at [261, 149] on select "Choose Default Petition PDF Packet Complete Bankruptcy Petition (all forms and …" at bounding box center [312, 155] width 103 height 13
click at [175, 69] on link "Download" at bounding box center [176, 70] width 34 height 13
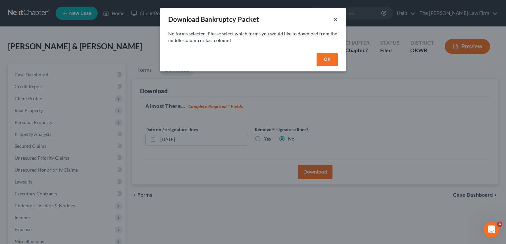
click at [336, 19] on button "×" at bounding box center [335, 19] width 5 height 8
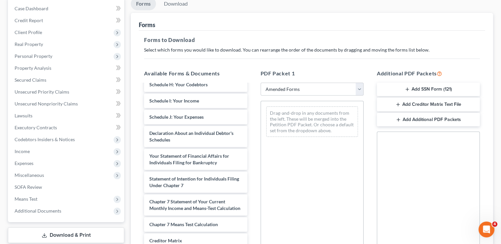
scroll to position [166, 0]
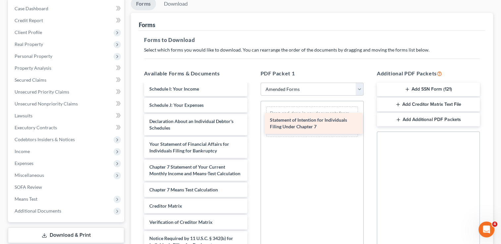
drag, startPoint x: 176, startPoint y: 170, endPoint x: 297, endPoint y: 122, distance: 129.9
click at [252, 122] on div "Statement of Intention for Individuals Filing Under Chapter 7 Voluntary Petitio…" at bounding box center [196, 94] width 114 height 350
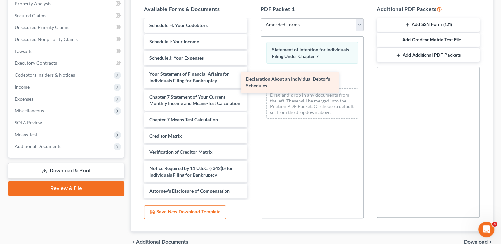
scroll to position [155, 0]
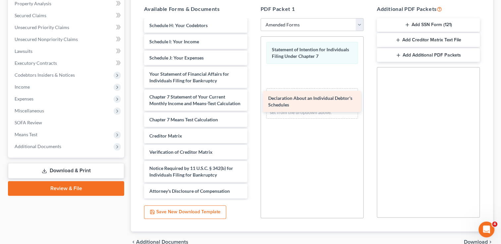
drag, startPoint x: 182, startPoint y: 46, endPoint x: 302, endPoint y: 91, distance: 128.2
click at [252, 92] on div "Declaration About an Individual Debtor's Schedules Voluntary Petition for Indiv…" at bounding box center [196, 35] width 114 height 327
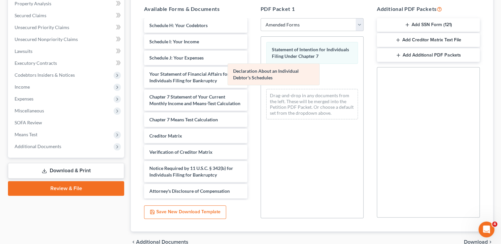
scroll to position [177, 0]
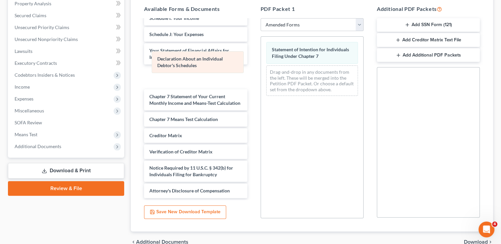
drag, startPoint x: 305, startPoint y: 74, endPoint x: 192, endPoint y: 61, distance: 114.0
click at [261, 61] on div "Declaration About an Individual Debtor's Schedules Statement of Intention for I…" at bounding box center [312, 69] width 102 height 65
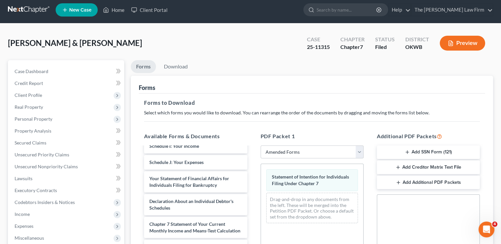
scroll to position [0, 0]
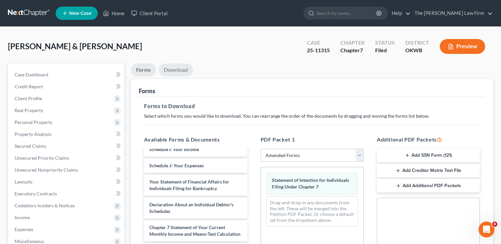
click at [173, 68] on link "Download" at bounding box center [176, 70] width 34 height 13
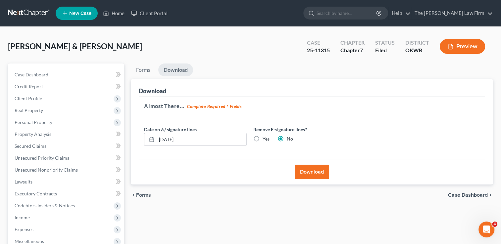
click at [319, 171] on button "Download" at bounding box center [312, 172] width 34 height 15
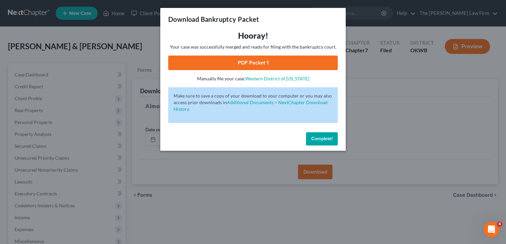
click at [276, 61] on link "PDF Packet 1" at bounding box center [252, 63] width 169 height 15
click at [311, 139] on span "Complete!" at bounding box center [321, 139] width 21 height 6
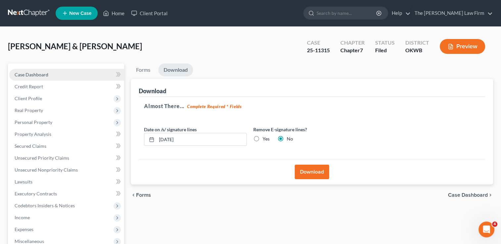
click at [36, 73] on span "Case Dashboard" at bounding box center [32, 75] width 34 height 6
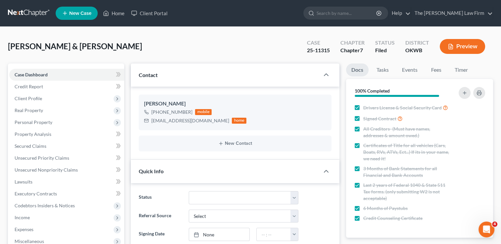
scroll to position [823, 0]
drag, startPoint x: 151, startPoint y: 121, endPoint x: 198, endPoint y: 122, distance: 46.4
click at [198, 122] on div "minerc007@gmail.com home" at bounding box center [195, 121] width 102 height 9
drag, startPoint x: 197, startPoint y: 122, endPoint x: 177, endPoint y: 119, distance: 20.1
copy div "minerc007@gmail.com"
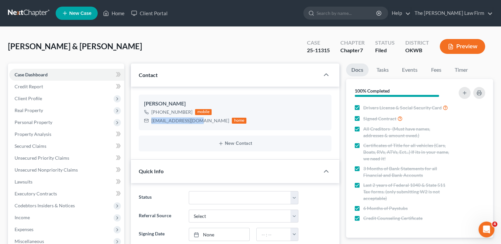
click at [26, 13] on link at bounding box center [29, 13] width 42 height 12
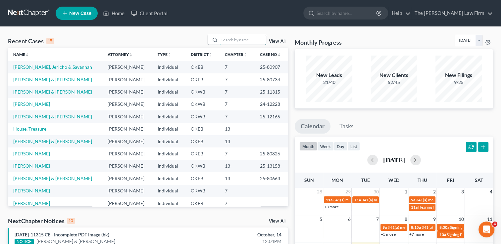
click at [254, 40] on input "search" at bounding box center [242, 40] width 46 height 10
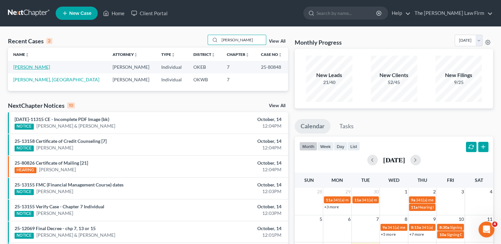
type input "[PERSON_NAME]"
click at [33, 67] on link "[PERSON_NAME]" at bounding box center [31, 67] width 37 height 6
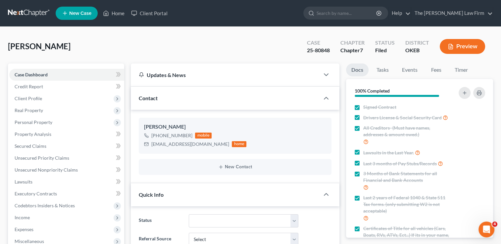
scroll to position [343, 0]
click at [27, 12] on link at bounding box center [29, 13] width 42 height 12
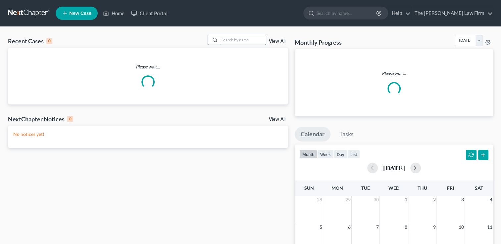
click at [240, 39] on input "search" at bounding box center [242, 40] width 46 height 10
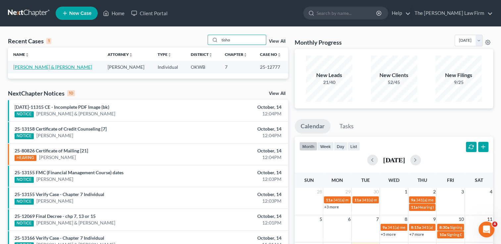
type input "tisho"
click at [57, 67] on link "[PERSON_NAME] & [PERSON_NAME]" at bounding box center [52, 67] width 79 height 6
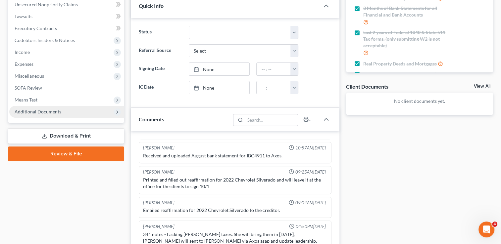
scroll to position [124, 0]
click at [41, 112] on span "Additional Documents" at bounding box center [38, 112] width 47 height 6
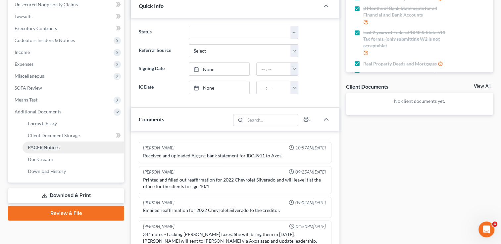
click at [44, 149] on span "PACER Notices" at bounding box center [44, 148] width 32 height 6
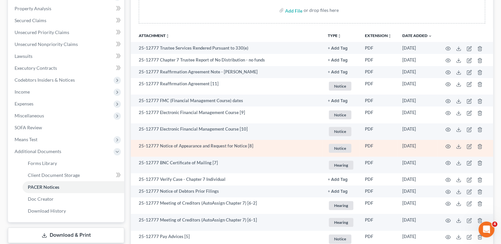
scroll to position [132, 0]
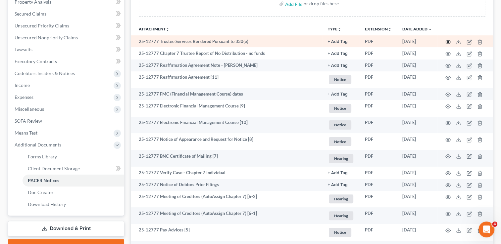
click at [446, 40] on icon "button" at bounding box center [448, 42] width 5 height 4
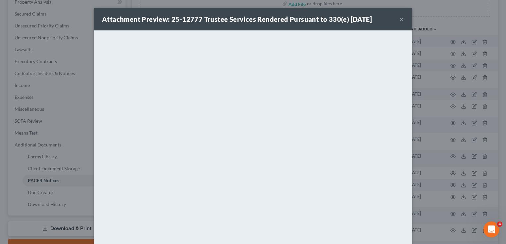
click at [399, 19] on button "×" at bounding box center [401, 19] width 5 height 8
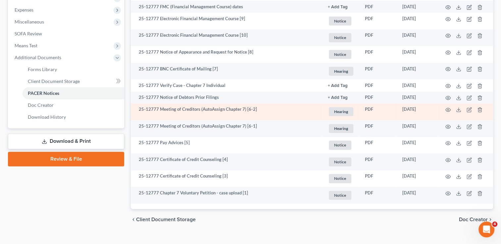
scroll to position [231, 0]
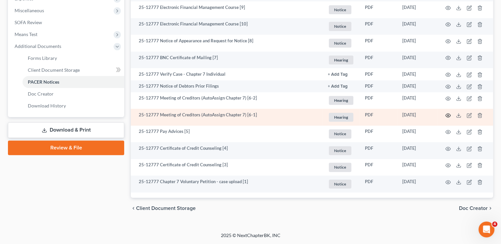
click at [449, 116] on icon "button" at bounding box center [447, 115] width 5 height 5
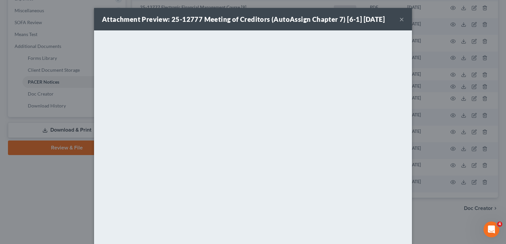
click at [399, 20] on button "×" at bounding box center [401, 19] width 5 height 8
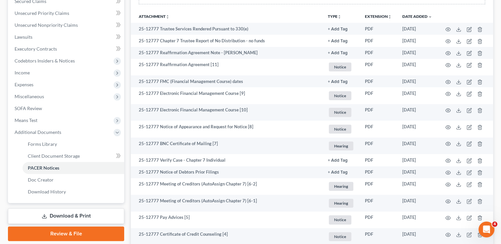
scroll to position [0, 0]
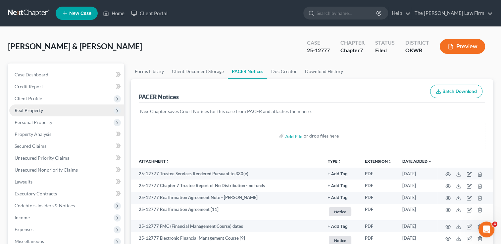
click at [33, 111] on span "Real Property" at bounding box center [29, 111] width 28 height 6
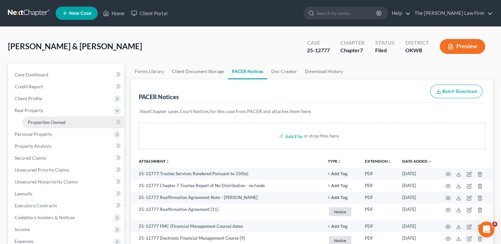
click at [49, 120] on span "Properties Owned" at bounding box center [47, 122] width 38 height 6
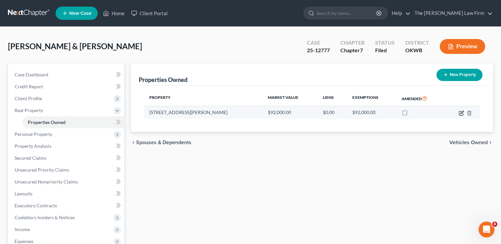
click at [461, 113] on icon "button" at bounding box center [461, 112] width 3 height 3
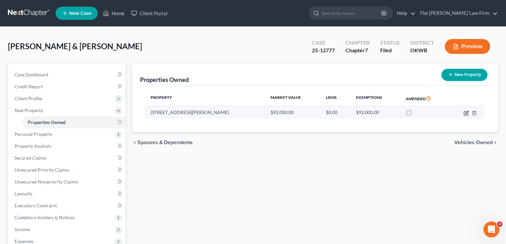
select select "37"
select select "0"
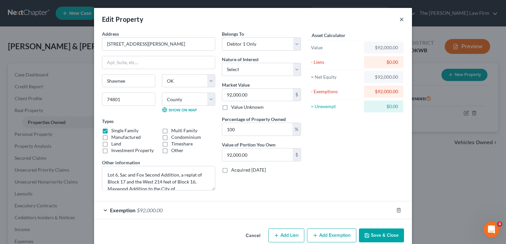
click at [400, 18] on button "×" at bounding box center [401, 19] width 5 height 8
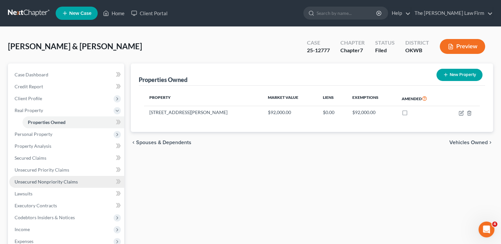
drag, startPoint x: 46, startPoint y: 181, endPoint x: 111, endPoint y: 178, distance: 64.3
click at [46, 181] on span "Unsecured Nonpriority Claims" at bounding box center [46, 182] width 63 height 6
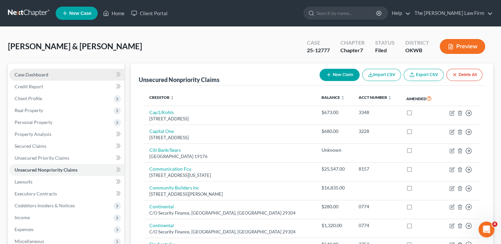
click at [53, 73] on link "Case Dashboard" at bounding box center [66, 75] width 115 height 12
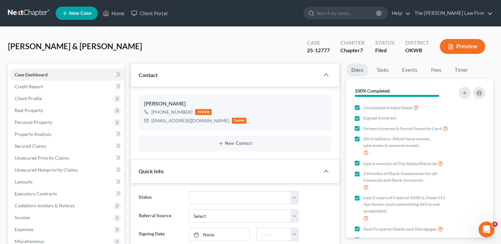
click at [26, 14] on link at bounding box center [29, 13] width 42 height 12
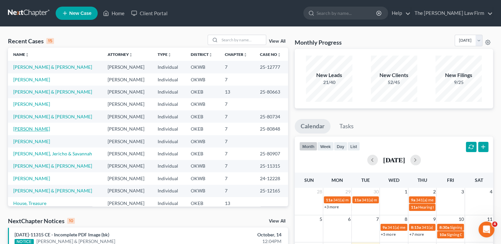
click at [24, 128] on link "[PERSON_NAME]" at bounding box center [31, 129] width 37 height 6
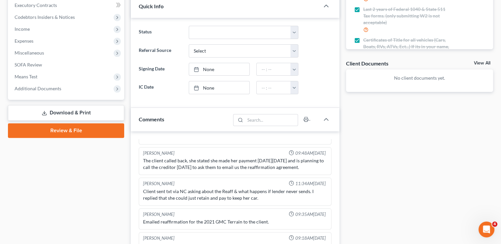
scroll to position [199, 0]
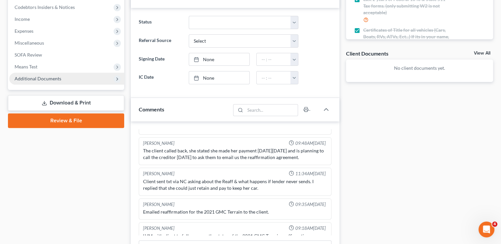
drag, startPoint x: 32, startPoint y: 79, endPoint x: 54, endPoint y: 79, distance: 22.2
click at [32, 79] on span "Additional Documents" at bounding box center [38, 79] width 47 height 6
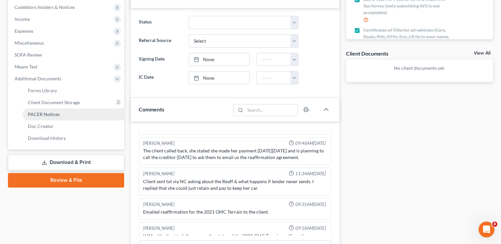
click at [50, 113] on span "PACER Notices" at bounding box center [44, 115] width 32 height 6
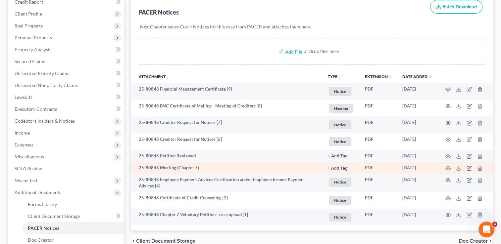
scroll to position [99, 0]
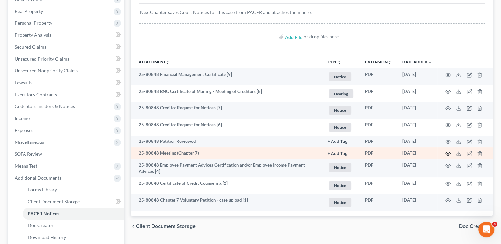
click at [448, 154] on icon "button" at bounding box center [447, 153] width 5 height 5
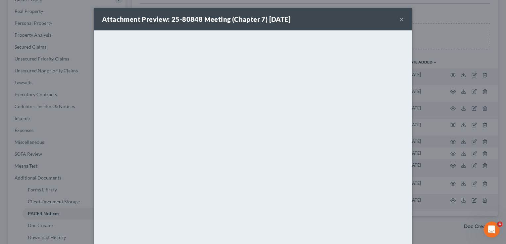
click at [399, 18] on button "×" at bounding box center [401, 19] width 5 height 8
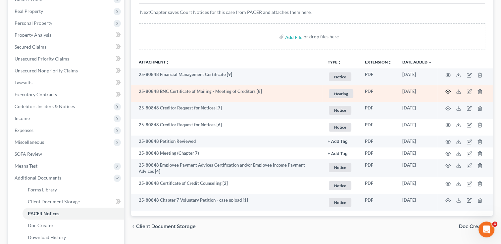
click at [449, 90] on icon "button" at bounding box center [447, 91] width 5 height 5
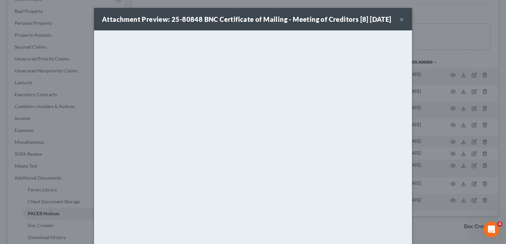
click at [399, 23] on button "×" at bounding box center [401, 19] width 5 height 8
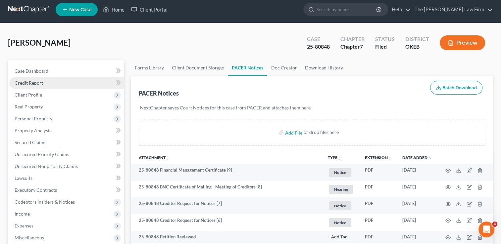
scroll to position [0, 0]
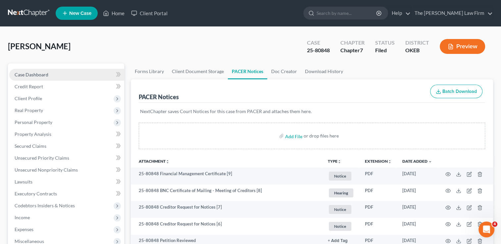
click at [43, 76] on span "Case Dashboard" at bounding box center [32, 75] width 34 height 6
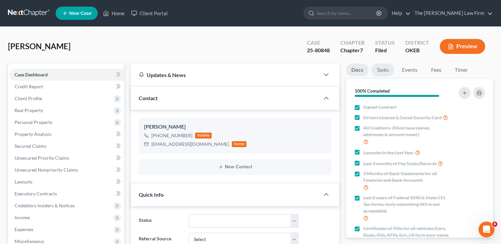
scroll to position [329, 0]
click at [407, 69] on link "Events" at bounding box center [410, 70] width 26 height 13
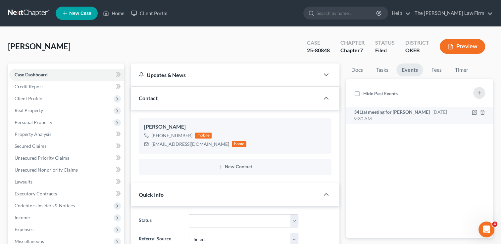
scroll to position [343, 0]
click at [392, 113] on span "341(a) meeting for [PERSON_NAME]" at bounding box center [392, 112] width 76 height 6
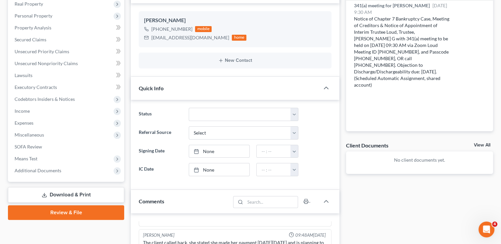
scroll to position [91, 0]
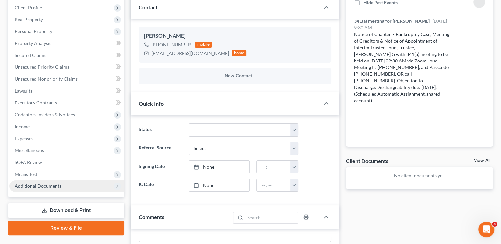
click at [37, 186] on span "Additional Documents" at bounding box center [38, 186] width 47 height 6
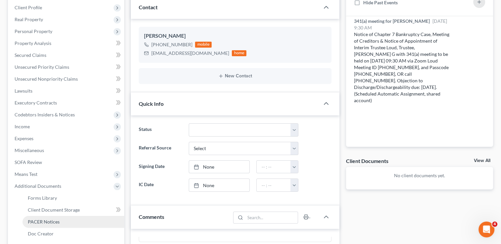
click at [47, 222] on span "PACER Notices" at bounding box center [44, 222] width 32 height 6
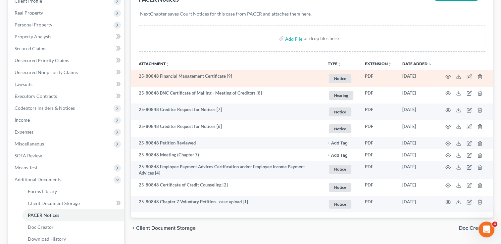
scroll to position [33, 0]
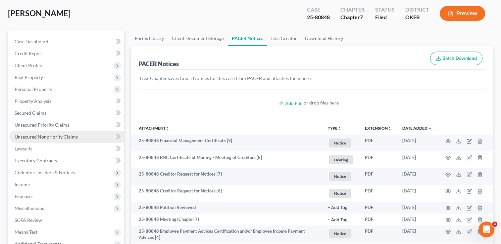
click at [54, 135] on span "Unsecured Nonpriority Claims" at bounding box center [46, 137] width 63 height 6
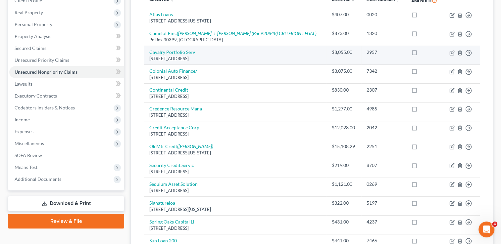
scroll to position [99, 0]
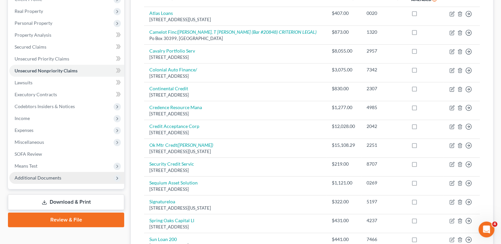
click at [36, 178] on span "Additional Documents" at bounding box center [38, 178] width 47 height 6
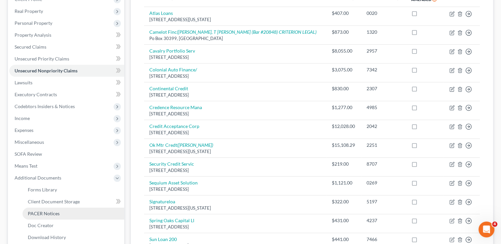
drag, startPoint x: 47, startPoint y: 213, endPoint x: 54, endPoint y: 213, distance: 6.6
click at [47, 212] on span "PACER Notices" at bounding box center [44, 214] width 32 height 6
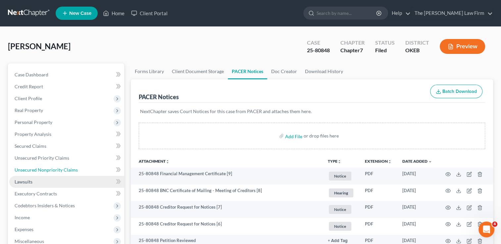
drag, startPoint x: 55, startPoint y: 167, endPoint x: 75, endPoint y: 176, distance: 21.8
click at [55, 167] on span "Unsecured Nonpriority Claims" at bounding box center [46, 170] width 63 height 6
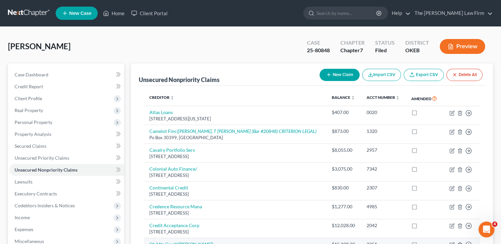
scroll to position [66, 0]
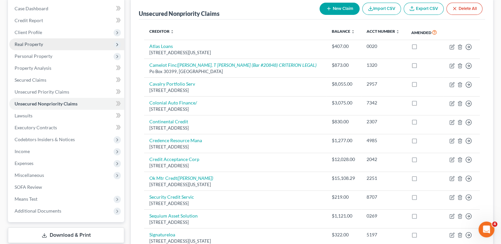
drag, startPoint x: 34, startPoint y: 43, endPoint x: 41, endPoint y: 44, distance: 7.4
click at [34, 43] on span "Real Property" at bounding box center [29, 44] width 28 height 6
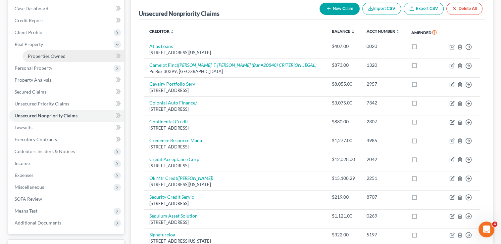
click at [54, 57] on span "Properties Owned" at bounding box center [47, 56] width 38 height 6
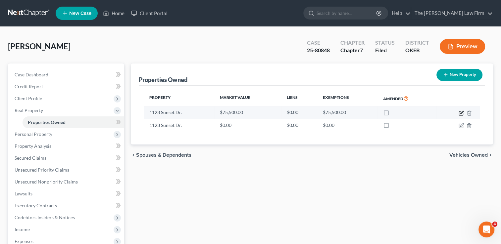
click at [459, 113] on icon "button" at bounding box center [460, 113] width 5 height 5
select select "37"
select select "3"
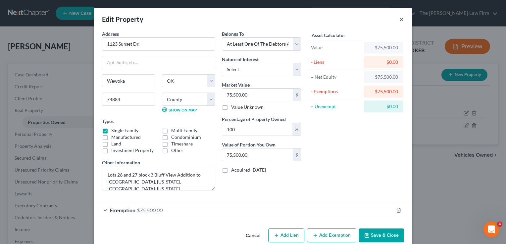
click at [399, 19] on button "×" at bounding box center [401, 19] width 5 height 8
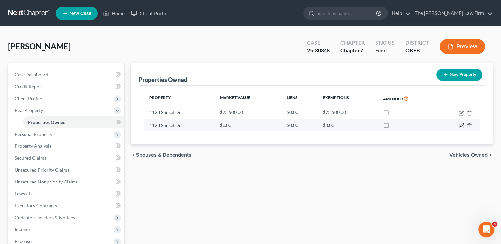
click at [461, 125] on icon "button" at bounding box center [461, 124] width 3 height 3
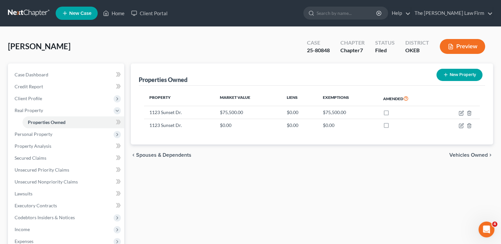
select select "37"
select select "66"
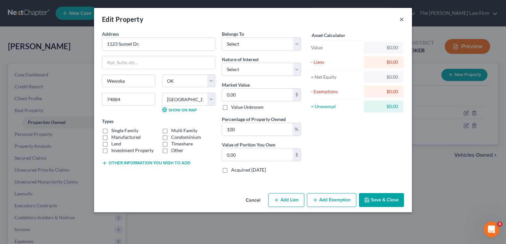
click at [399, 21] on button "×" at bounding box center [401, 19] width 5 height 8
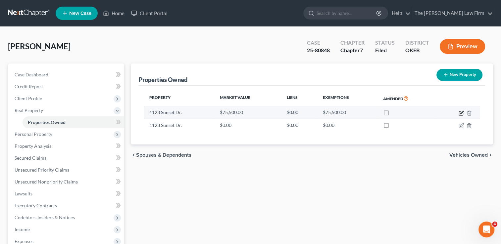
click at [461, 114] on icon "button" at bounding box center [460, 113] width 5 height 5
select select "37"
select select "66"
select select "3"
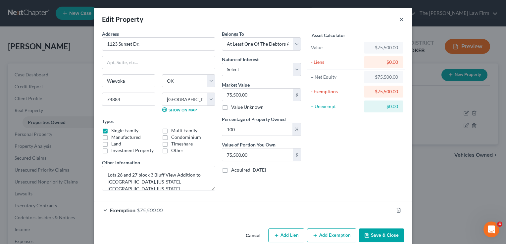
click at [399, 19] on button "×" at bounding box center [401, 19] width 5 height 8
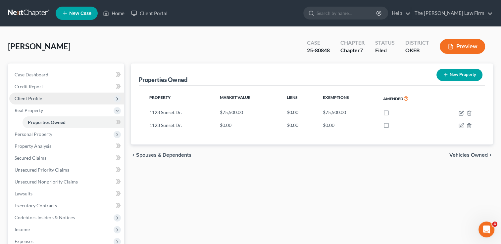
click at [33, 96] on span "Client Profile" at bounding box center [28, 99] width 27 height 6
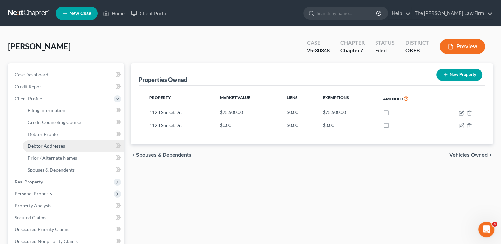
drag, startPoint x: 46, startPoint y: 147, endPoint x: 50, endPoint y: 147, distance: 3.7
click at [46, 147] on span "Debtor Addresses" at bounding box center [46, 146] width 37 height 6
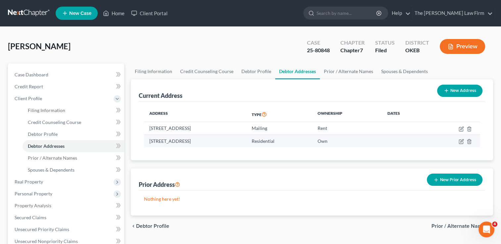
drag, startPoint x: 148, startPoint y: 142, endPoint x: 225, endPoint y: 144, distance: 77.2
click at [227, 144] on td "1123 Sunset Dr., Wewoka, OK 74884" at bounding box center [195, 141] width 102 height 13
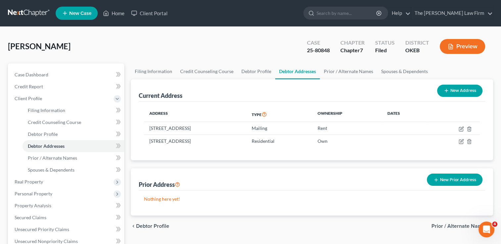
drag, startPoint x: 225, startPoint y: 144, endPoint x: 250, endPoint y: 157, distance: 27.6
click at [250, 157] on div "Address Type Ownership Dates 701 W Cottage apt 202, Ada, OK 74820 Mailing Rent …" at bounding box center [312, 131] width 346 height 59
drag, startPoint x: 45, startPoint y: 179, endPoint x: 47, endPoint y: 182, distance: 3.8
click at [45, 179] on span "Real Property" at bounding box center [66, 182] width 115 height 12
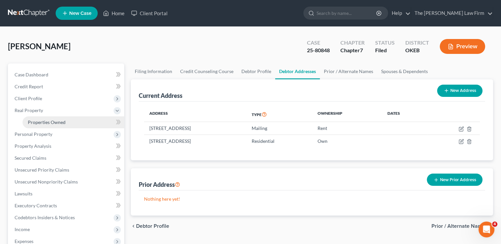
click at [67, 122] on link "Properties Owned" at bounding box center [74, 123] width 102 height 12
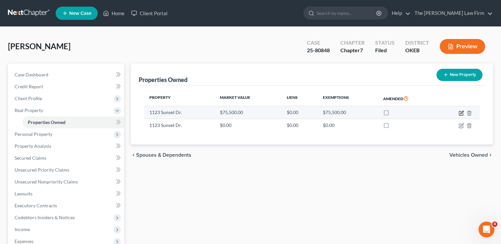
click at [462, 113] on icon "button" at bounding box center [460, 113] width 5 height 5
select select "37"
select select "66"
select select "3"
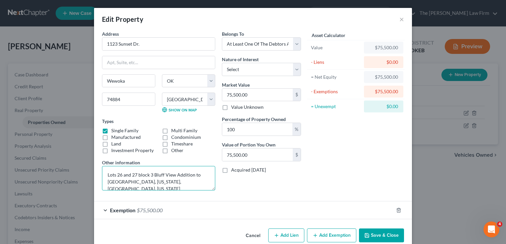
drag, startPoint x: 104, startPoint y: 174, endPoint x: 223, endPoint y: 215, distance: 126.4
click at [223, 215] on form "Address * 1123 Sunset Dr. Wewoka State AL AK AR AZ CA CO CT DE DC FL GA GU HI I…" at bounding box center [253, 124] width 302 height 189
click at [337, 158] on div "Asset Calculator Value $75,500.00 - Liens $0.00 = Net Equity $75,500.00 - Exemp…" at bounding box center [355, 113] width 103 height 166
click at [251, 235] on button "Cancel" at bounding box center [252, 235] width 25 height 13
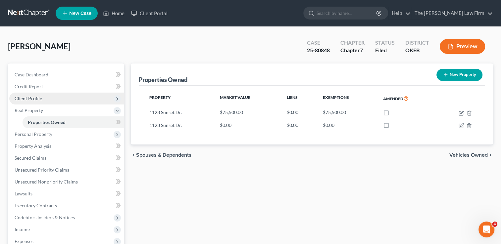
click at [26, 100] on span "Client Profile" at bounding box center [28, 99] width 27 height 6
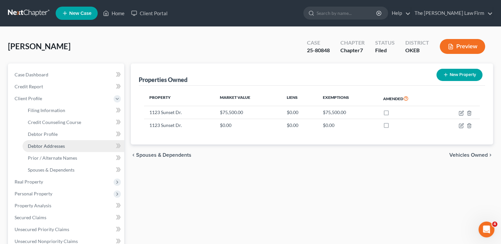
click at [53, 146] on span "Debtor Addresses" at bounding box center [46, 146] width 37 height 6
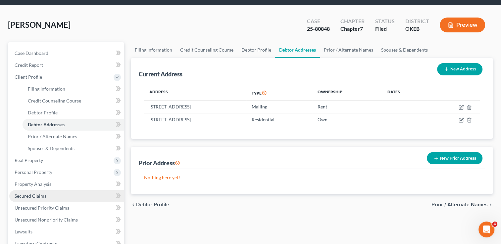
scroll to position [33, 0]
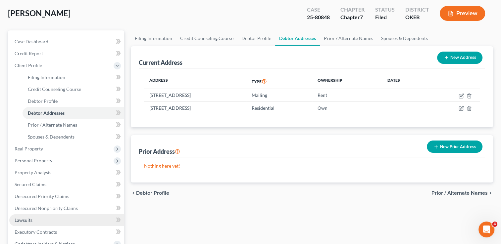
click at [27, 220] on span "Lawsuits" at bounding box center [24, 220] width 18 height 6
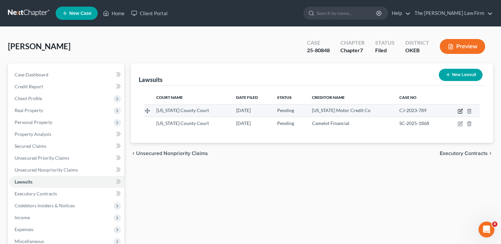
click at [459, 111] on icon "button" at bounding box center [460, 110] width 3 height 3
select select "37"
select select "0"
select select "1"
select select "37"
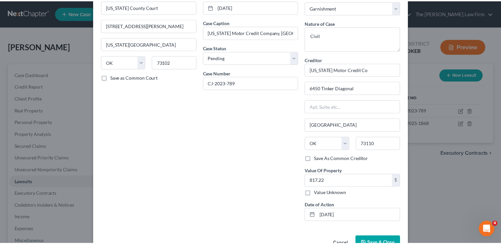
scroll to position [55, 0]
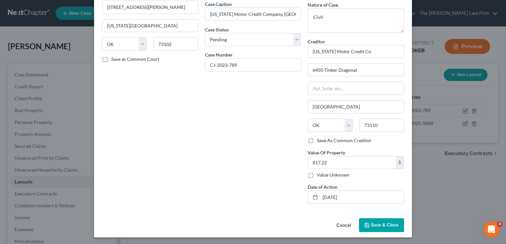
click at [341, 222] on button "Cancel" at bounding box center [343, 225] width 25 height 13
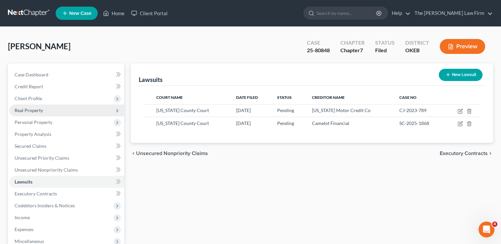
click at [34, 109] on span "Real Property" at bounding box center [29, 111] width 28 height 6
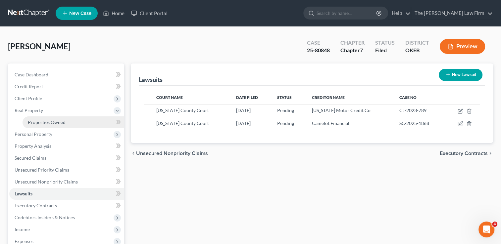
click at [53, 124] on span "Properties Owned" at bounding box center [47, 122] width 38 height 6
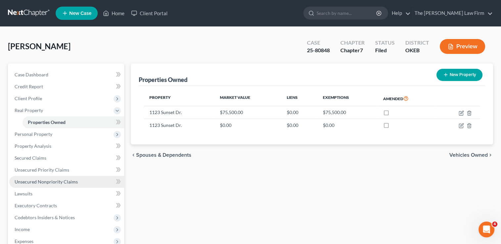
click at [52, 182] on span "Unsecured Nonpriority Claims" at bounding box center [46, 182] width 63 height 6
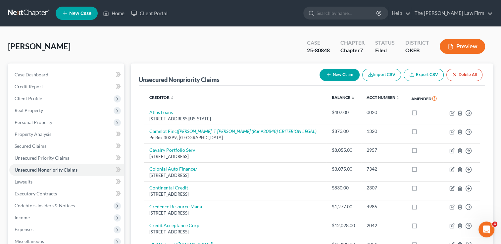
drag, startPoint x: 26, startPoint y: 14, endPoint x: 45, endPoint y: 21, distance: 20.0
click at [26, 14] on link at bounding box center [29, 13] width 42 height 12
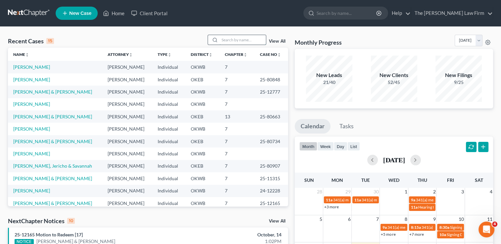
click at [240, 41] on input "search" at bounding box center [242, 40] width 46 height 10
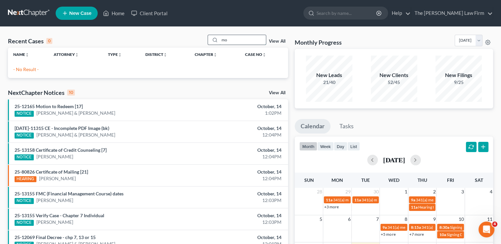
type input "m"
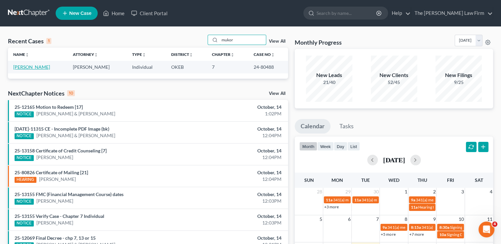
type input "mukor"
click at [35, 67] on link "[PERSON_NAME]" at bounding box center [31, 67] width 37 height 6
select select "6"
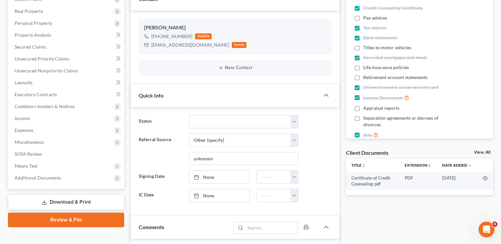
scroll to position [475, 0]
click at [32, 178] on span "Additional Documents" at bounding box center [38, 178] width 47 height 6
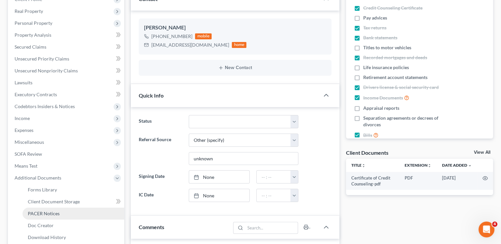
click at [50, 214] on span "PACER Notices" at bounding box center [44, 214] width 32 height 6
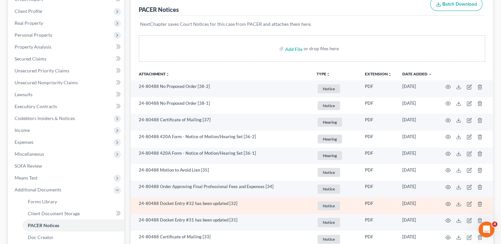
scroll to position [99, 0]
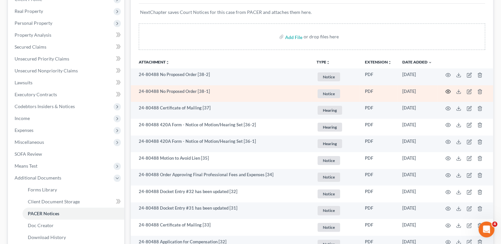
click at [447, 91] on circle "button" at bounding box center [447, 91] width 1 height 1
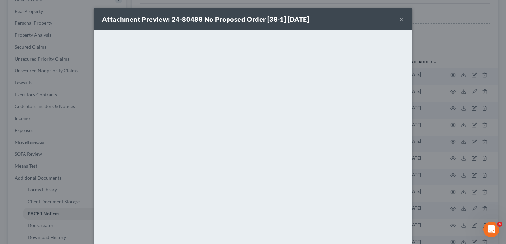
click at [400, 18] on button "×" at bounding box center [401, 19] width 5 height 8
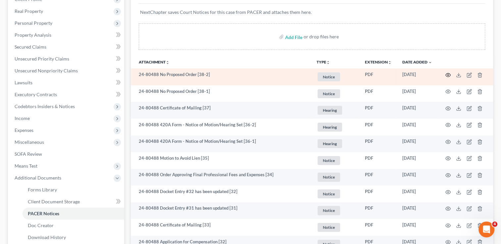
click at [448, 74] on circle "button" at bounding box center [447, 74] width 1 height 1
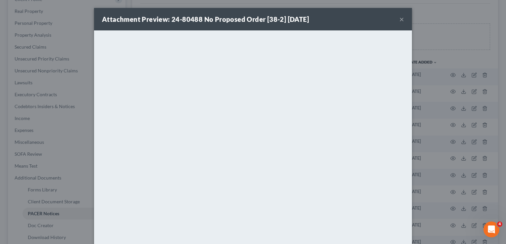
click at [399, 19] on button "×" at bounding box center [401, 19] width 5 height 8
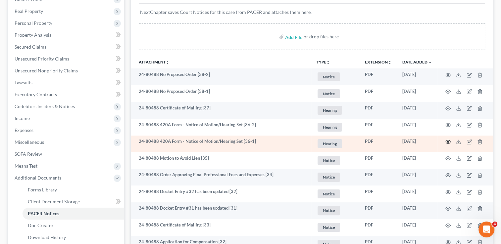
click at [448, 141] on circle "button" at bounding box center [447, 141] width 1 height 1
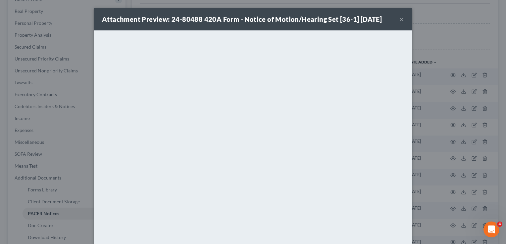
click at [399, 19] on button "×" at bounding box center [401, 19] width 5 height 8
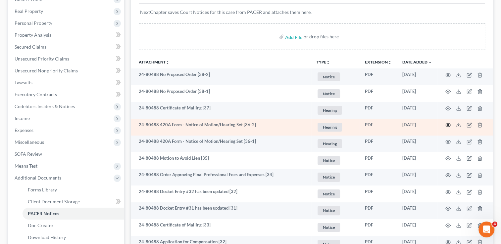
click at [448, 124] on circle "button" at bounding box center [447, 124] width 1 height 1
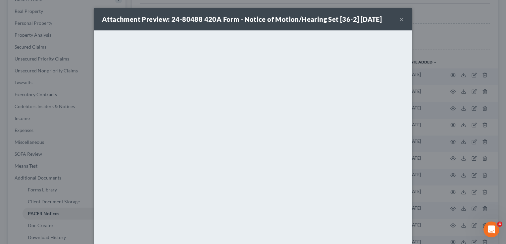
click at [399, 19] on button "×" at bounding box center [401, 19] width 5 height 8
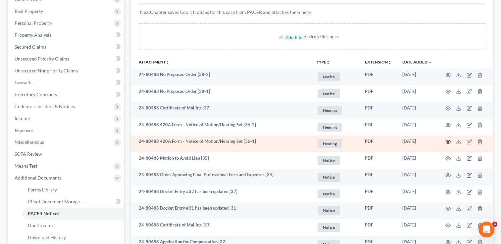
click at [447, 140] on icon "button" at bounding box center [448, 142] width 5 height 4
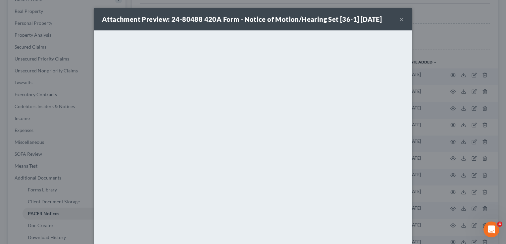
click at [399, 21] on button "×" at bounding box center [401, 19] width 5 height 8
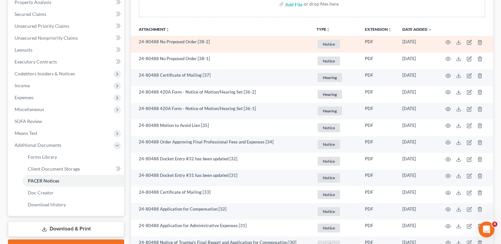
scroll to position [132, 0]
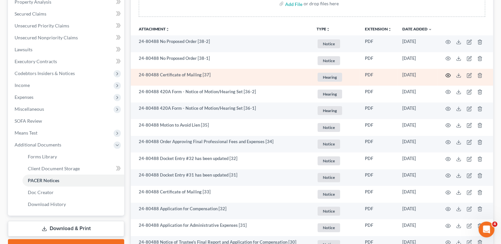
click at [448, 75] on circle "button" at bounding box center [447, 75] width 1 height 1
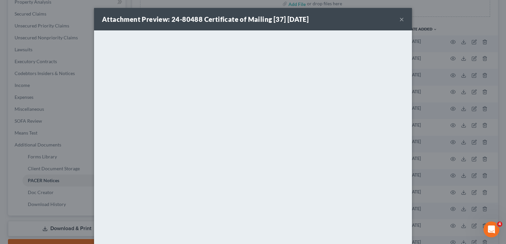
click at [400, 18] on button "×" at bounding box center [401, 19] width 5 height 8
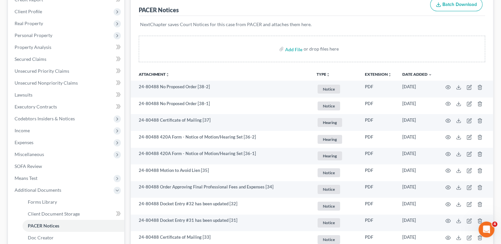
scroll to position [0, 0]
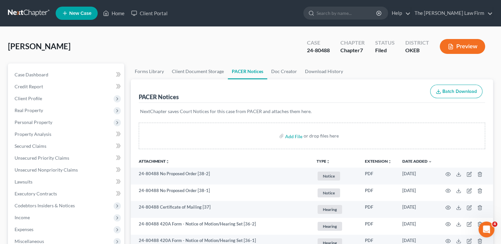
click at [28, 11] on link at bounding box center [29, 13] width 42 height 12
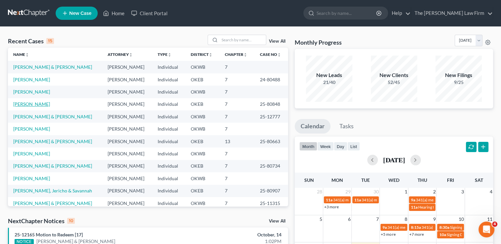
click at [25, 104] on link "[PERSON_NAME]" at bounding box center [31, 104] width 37 height 6
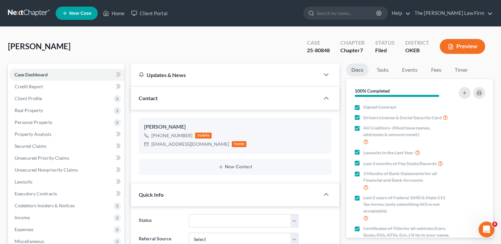
scroll to position [343, 0]
click at [413, 71] on link "Events" at bounding box center [410, 70] width 26 height 13
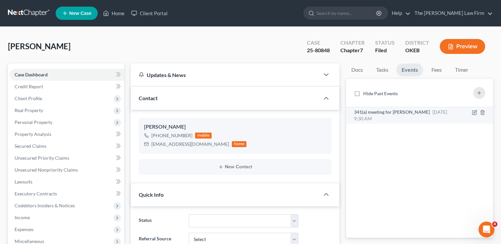
click at [405, 114] on span "341(a) meeting for [PERSON_NAME]" at bounding box center [392, 112] width 76 height 6
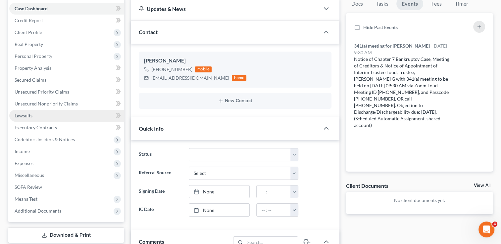
click at [26, 114] on span "Lawsuits" at bounding box center [24, 116] width 18 height 6
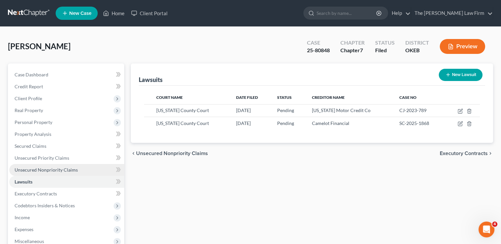
click at [53, 169] on span "Unsecured Nonpriority Claims" at bounding box center [46, 170] width 63 height 6
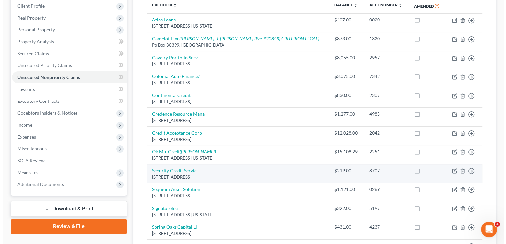
scroll to position [99, 0]
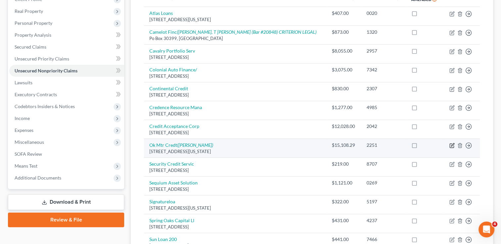
click at [453, 145] on icon "button" at bounding box center [451, 145] width 5 height 5
select select "37"
select select "0"
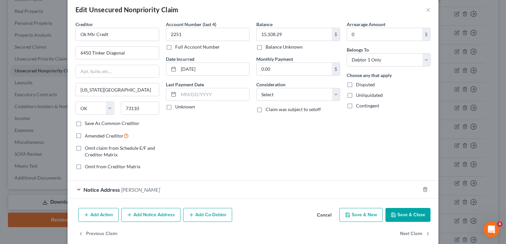
scroll to position [19, 0]
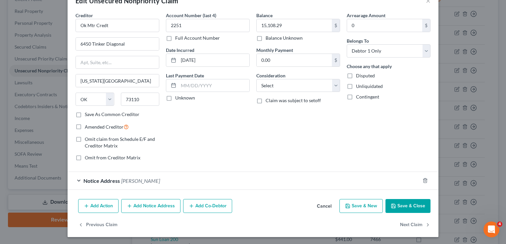
click at [191, 180] on div "Notice Address Schinzing, Dani L" at bounding box center [244, 181] width 352 height 18
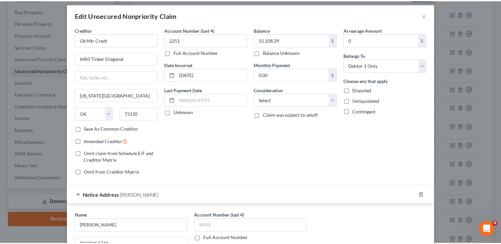
scroll to position [0, 0]
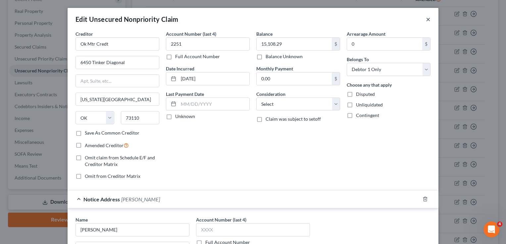
click at [426, 20] on button "×" at bounding box center [428, 19] width 5 height 8
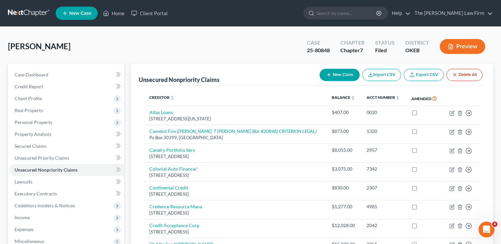
click at [26, 13] on link at bounding box center [29, 13] width 42 height 12
